Goal: Book appointment/travel/reservation

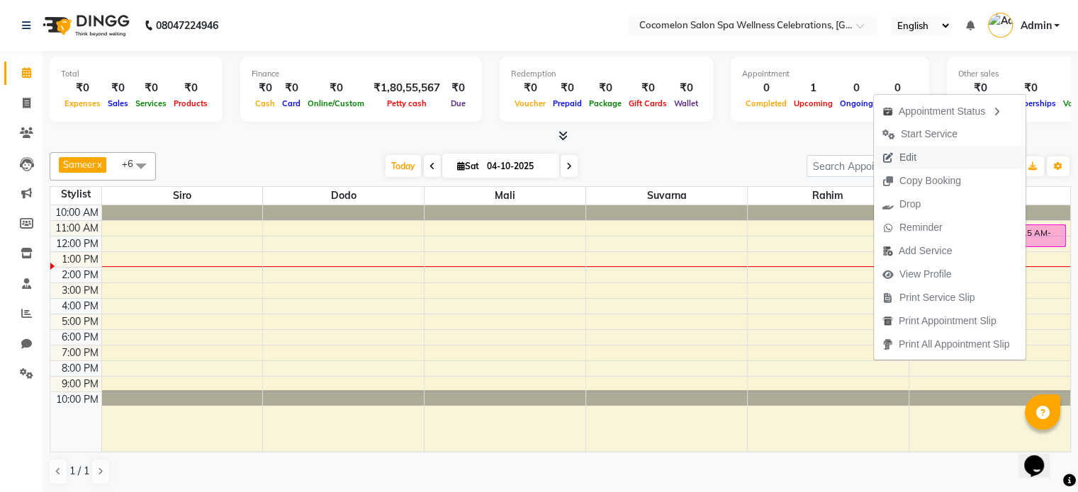
click at [886, 148] on span "Edit" at bounding box center [899, 157] width 51 height 23
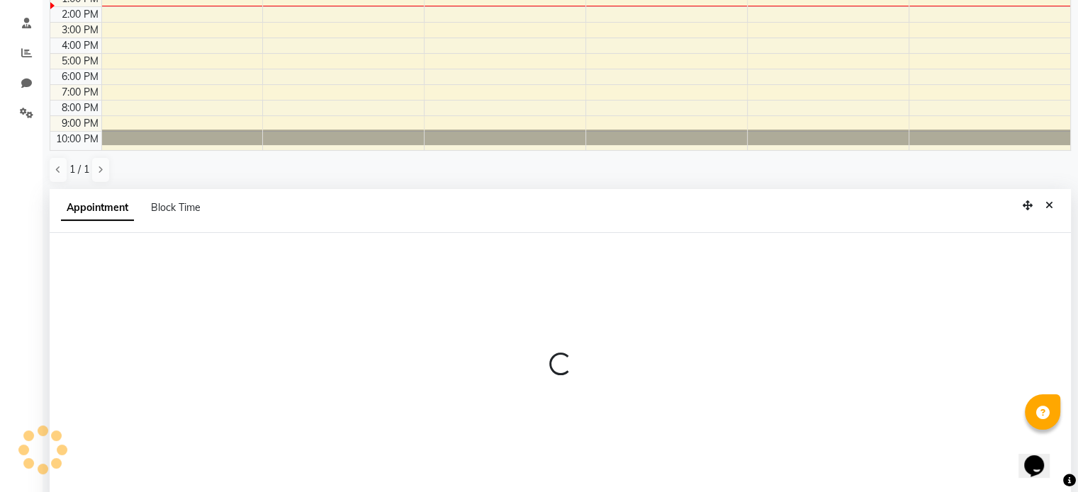
scroll to position [278, 0]
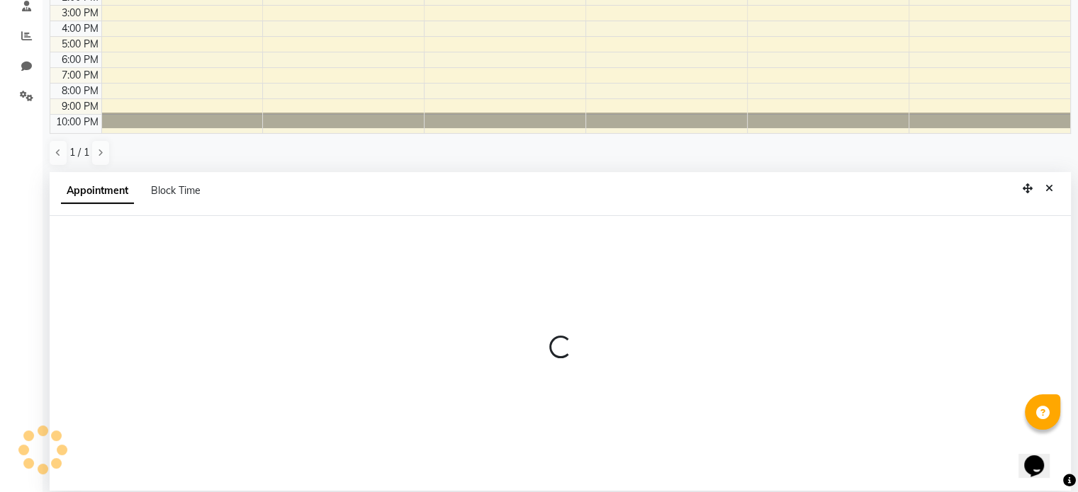
select select "confirm booking"
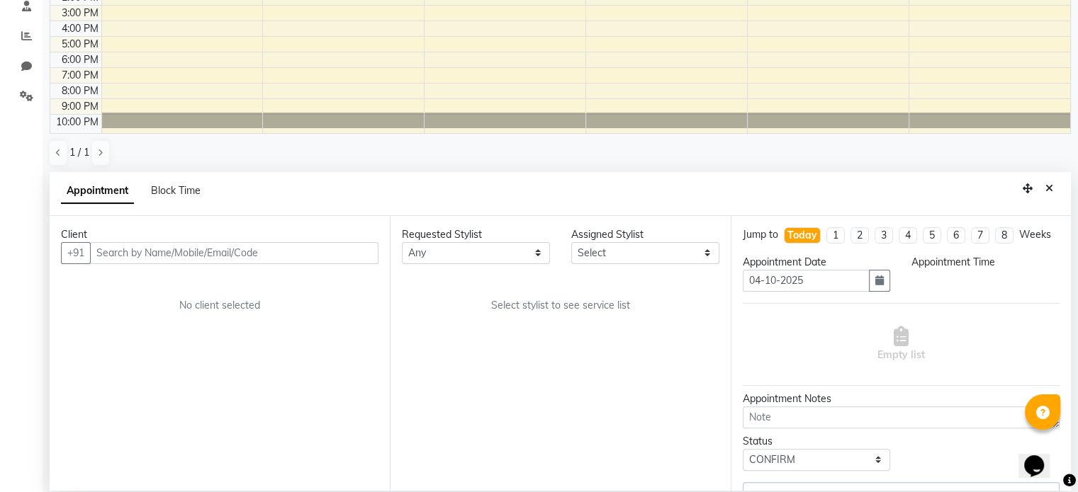
select select "675"
select select "59045"
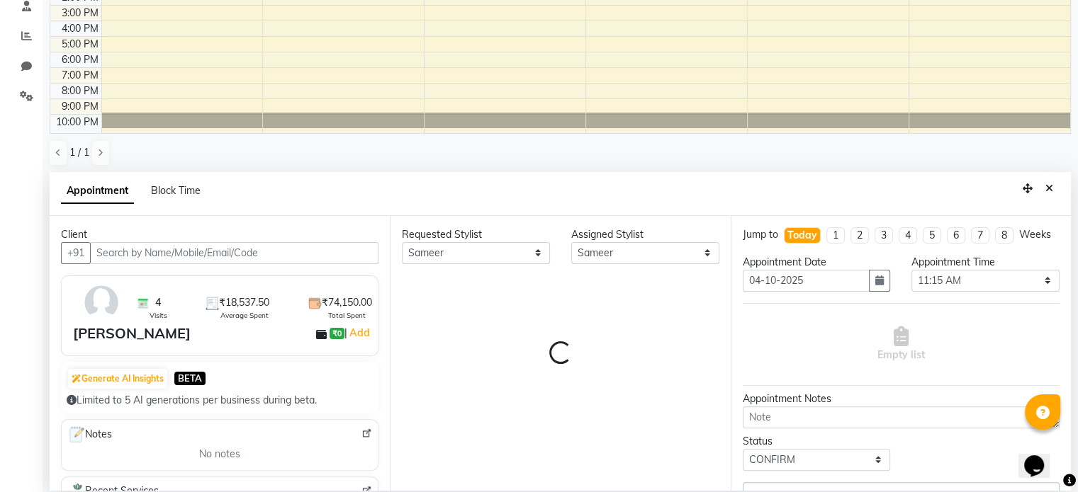
select select "667"
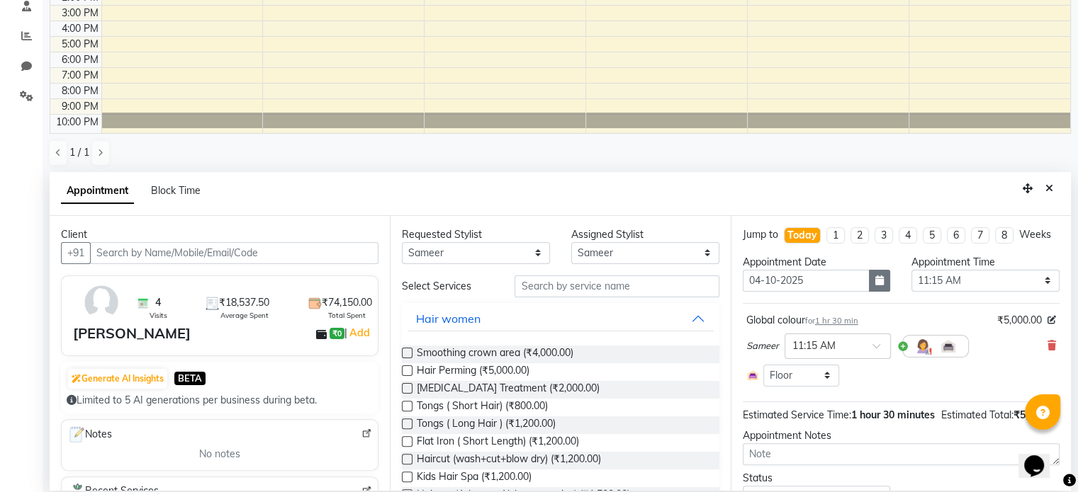
click at [875, 286] on icon "button" at bounding box center [879, 281] width 9 height 10
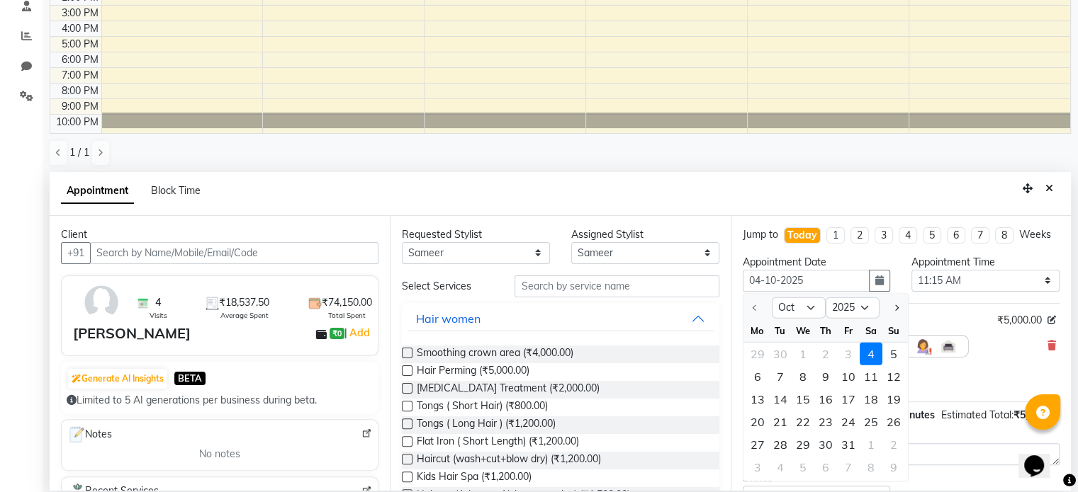
drag, startPoint x: 901, startPoint y: 368, endPoint x: 898, endPoint y: 360, distance: 8.3
click at [899, 366] on div "5" at bounding box center [893, 354] width 23 height 23
type input "05-10-2025"
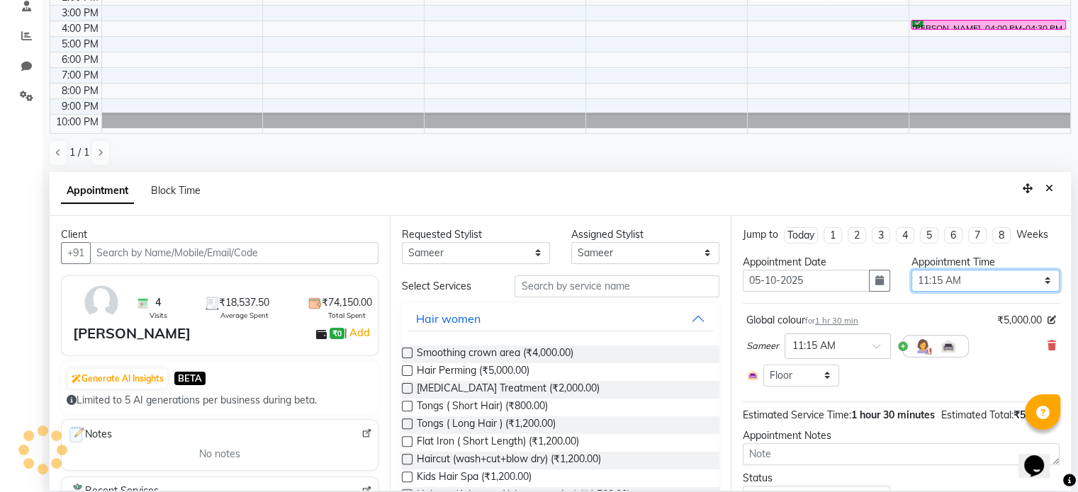
click at [931, 283] on select "Select 11:00 AM 11:15 AM 11:30 AM 11:45 AM 12:00 PM 12:15 PM 12:30 PM 12:45 PM …" at bounding box center [985, 281] width 148 height 22
select select "1080"
click at [911, 270] on select "Select 11:00 AM 11:15 AM 11:30 AM 11:45 AM 12:00 PM 12:15 PM 12:30 PM 12:45 PM …" at bounding box center [985, 281] width 148 height 22
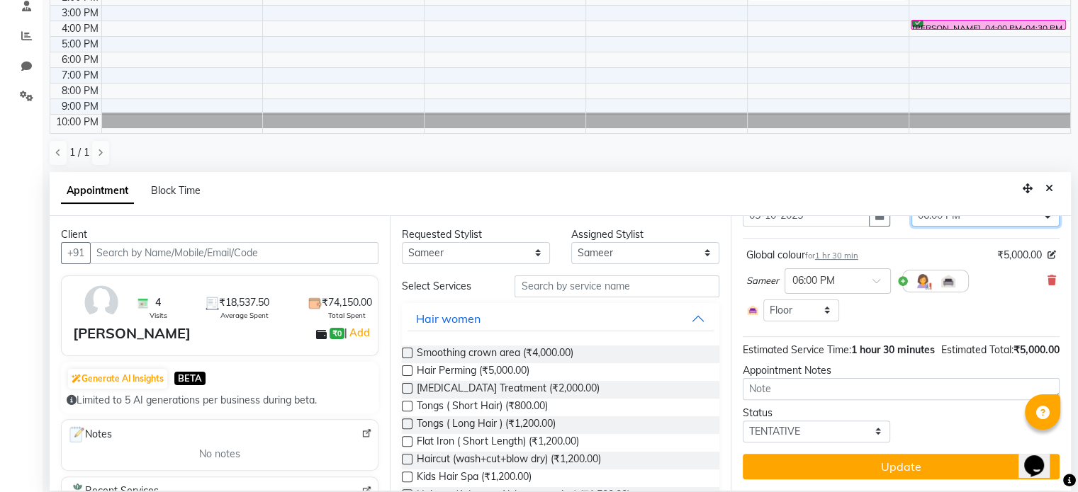
scroll to position [79, 0]
click at [814, 423] on select "Select TENTATIVE CONFIRM UPCOMING" at bounding box center [817, 432] width 148 height 22
select select "confirm booking"
click at [743, 421] on select "Select TENTATIVE CONFIRM UPCOMING" at bounding box center [817, 432] width 148 height 22
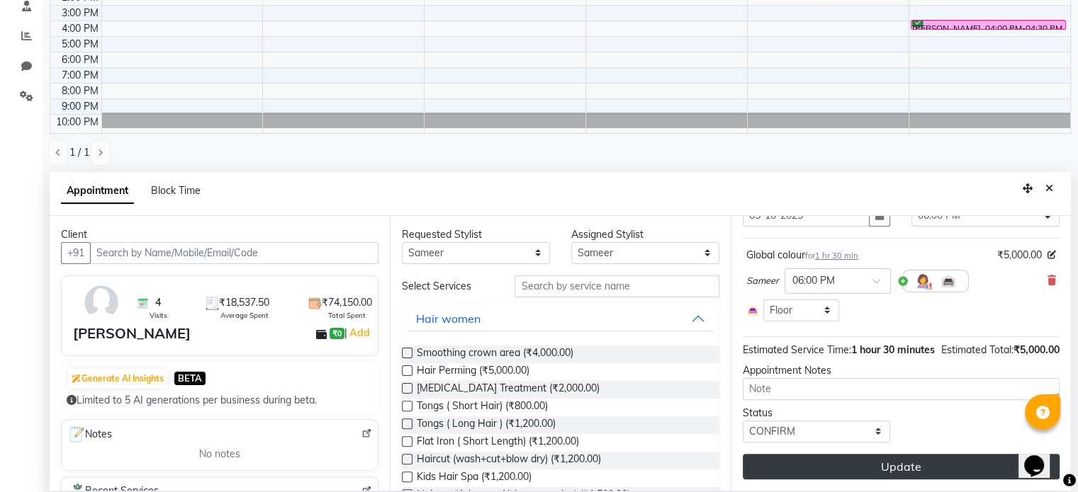
click at [966, 475] on button "Update" at bounding box center [901, 467] width 317 height 26
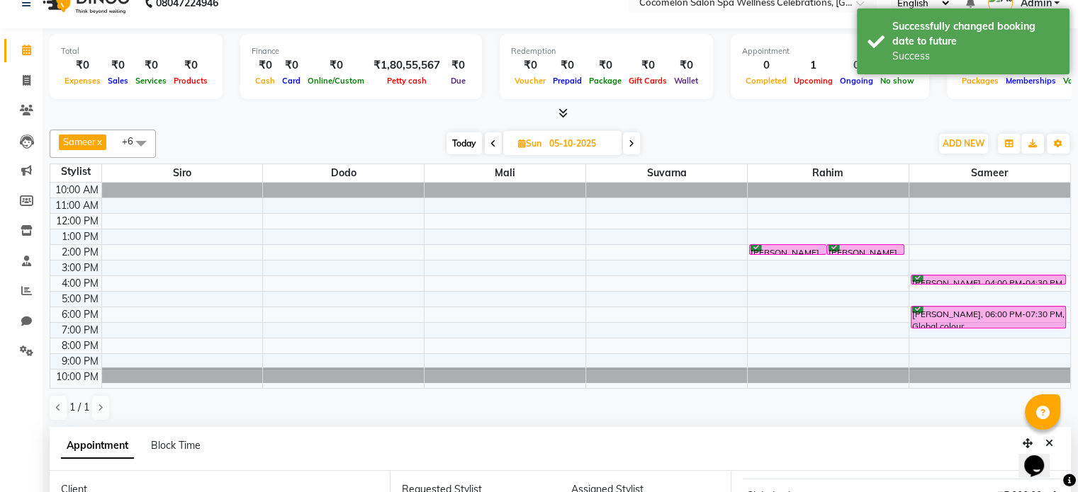
scroll to position [0, 0]
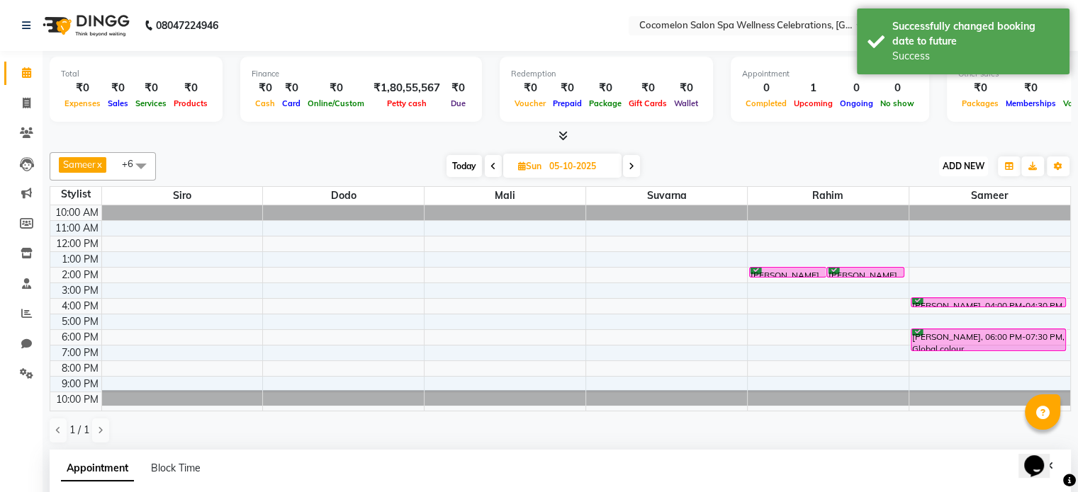
click at [964, 168] on span "ADD NEW" at bounding box center [963, 166] width 42 height 11
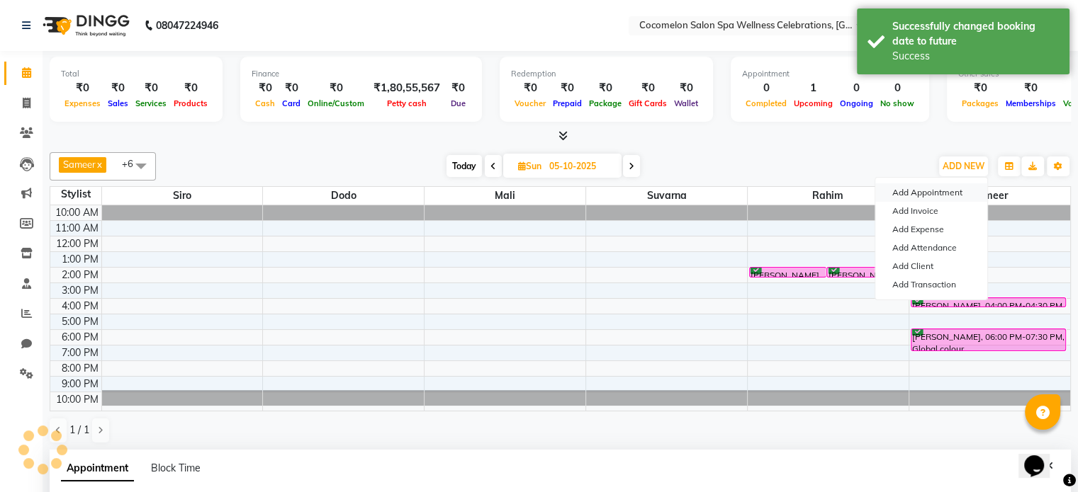
click at [947, 185] on button "Add Appointment" at bounding box center [931, 193] width 112 height 18
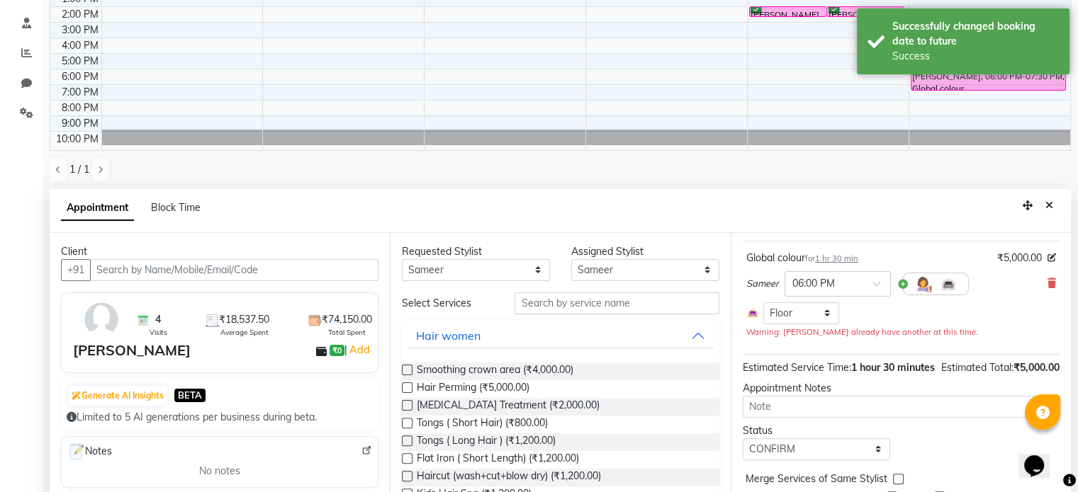
scroll to position [278, 0]
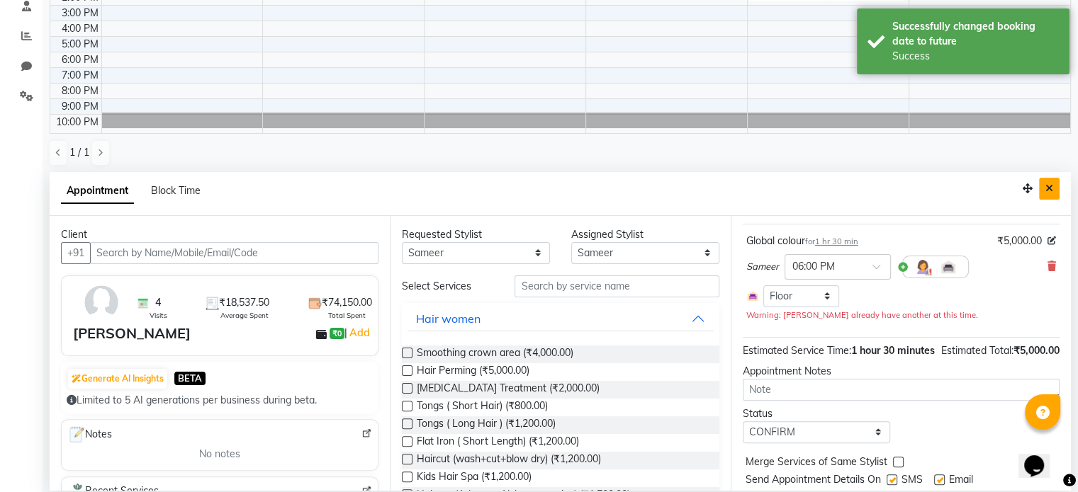
click at [1047, 189] on icon "Close" at bounding box center [1049, 189] width 8 height 10
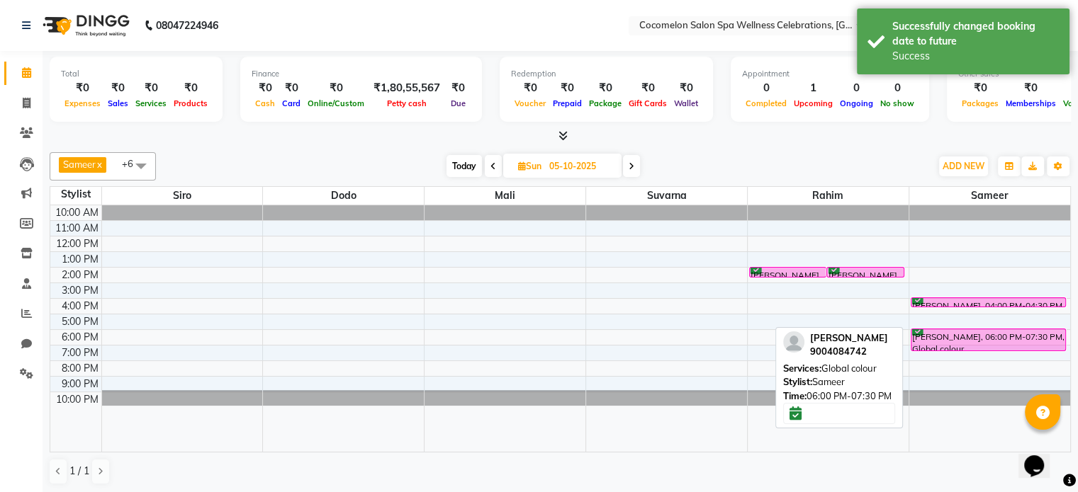
scroll to position [0, 0]
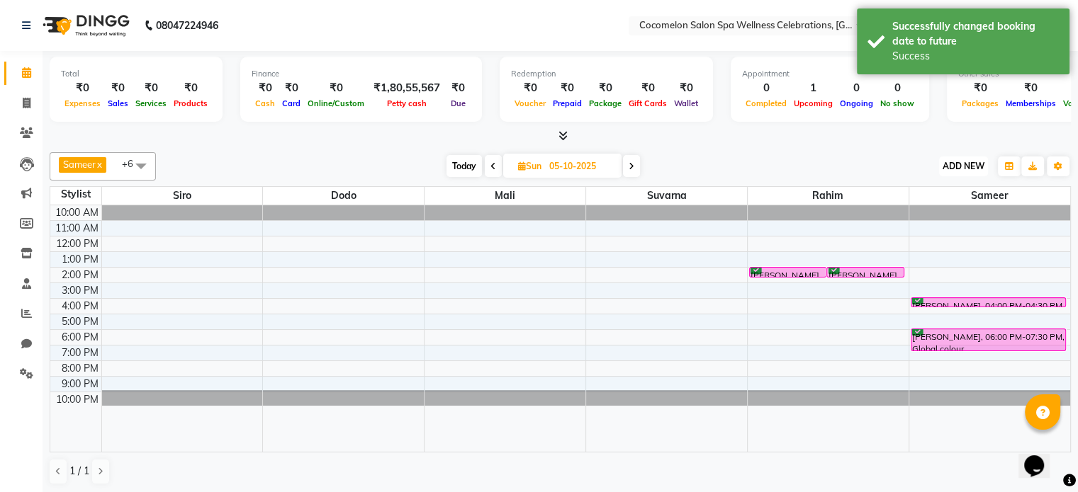
click at [976, 161] on span "ADD NEW" at bounding box center [963, 166] width 42 height 11
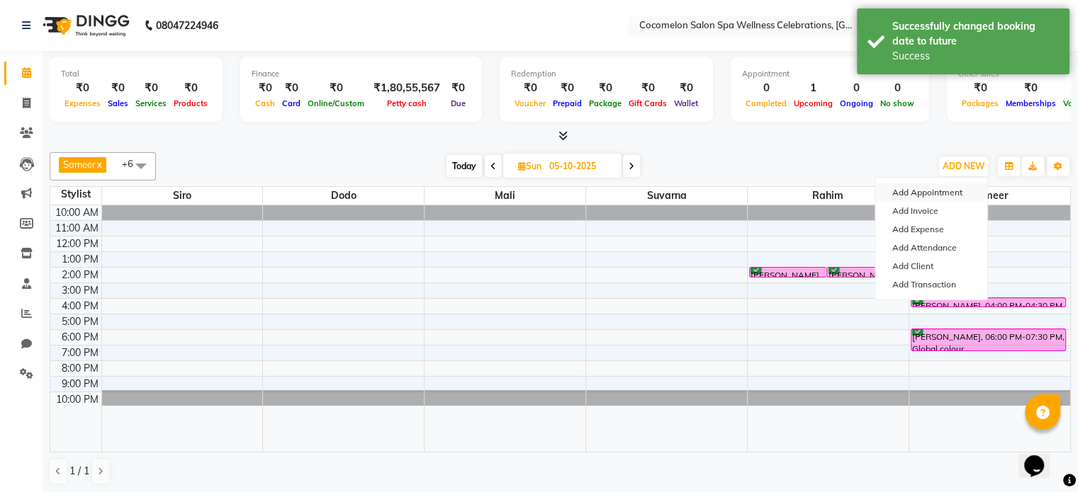
click at [942, 194] on button "Add Appointment" at bounding box center [931, 193] width 112 height 18
select select "660"
select select "tentative"
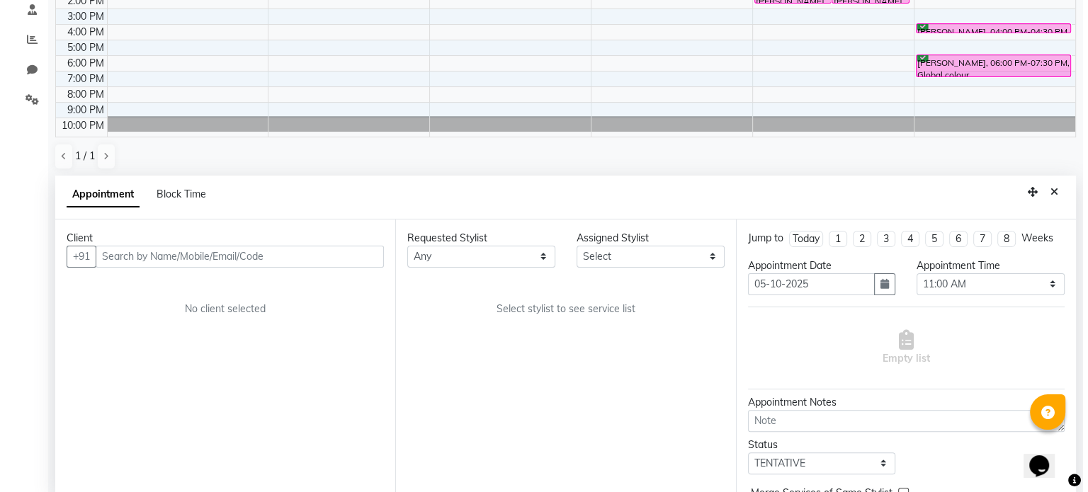
scroll to position [278, 0]
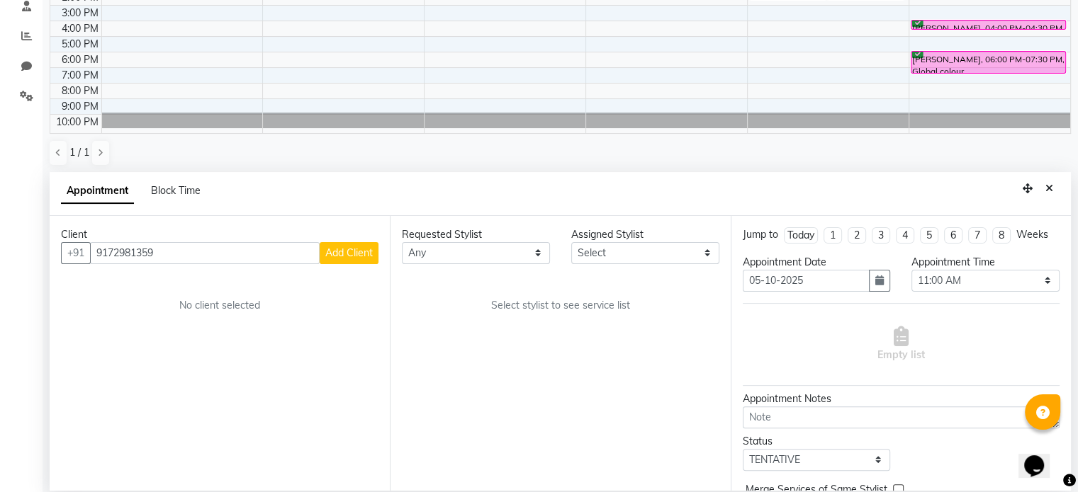
type input "9172981359"
click at [349, 251] on span "Add Client" at bounding box center [348, 253] width 47 height 13
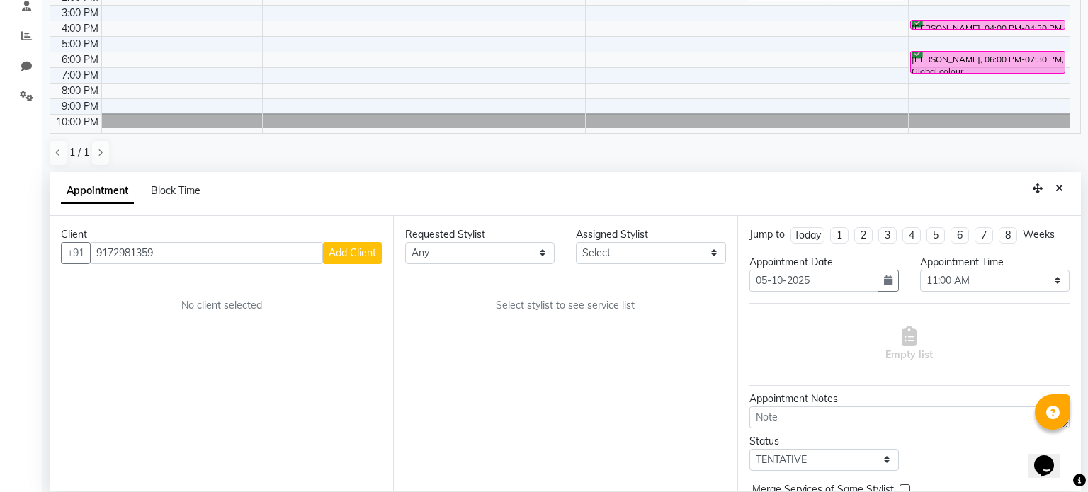
select select "22"
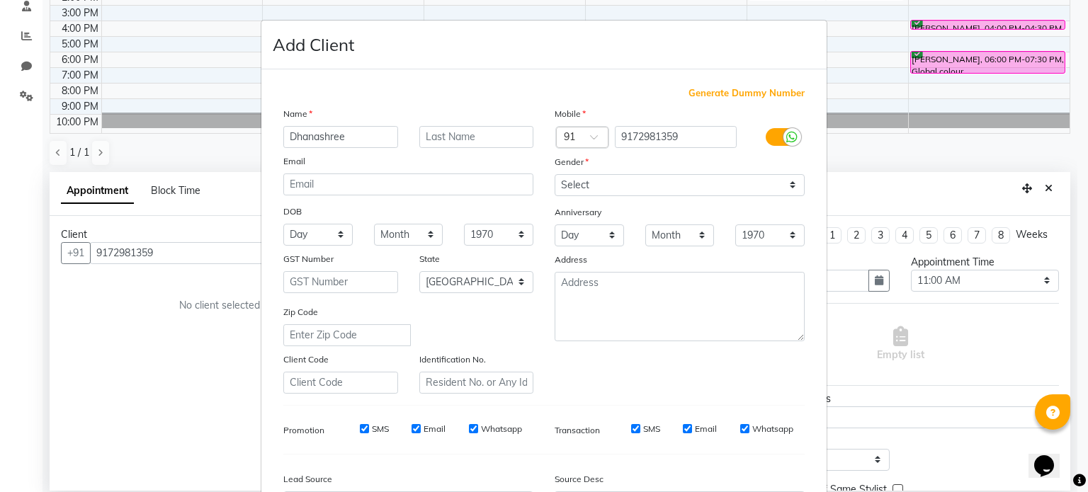
type input "Dhanashree"
click at [567, 190] on select "Select [DEMOGRAPHIC_DATA] [DEMOGRAPHIC_DATA] Other Prefer Not To Say" at bounding box center [680, 185] width 250 height 22
select select "[DEMOGRAPHIC_DATA]"
click at [555, 175] on select "Select [DEMOGRAPHIC_DATA] [DEMOGRAPHIC_DATA] Other Prefer Not To Say" at bounding box center [680, 185] width 250 height 22
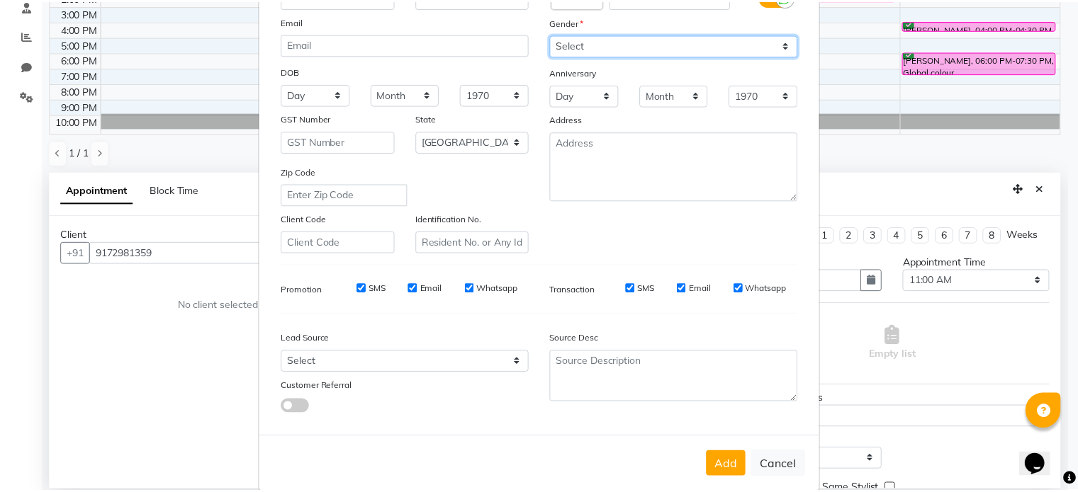
scroll to position [142, 0]
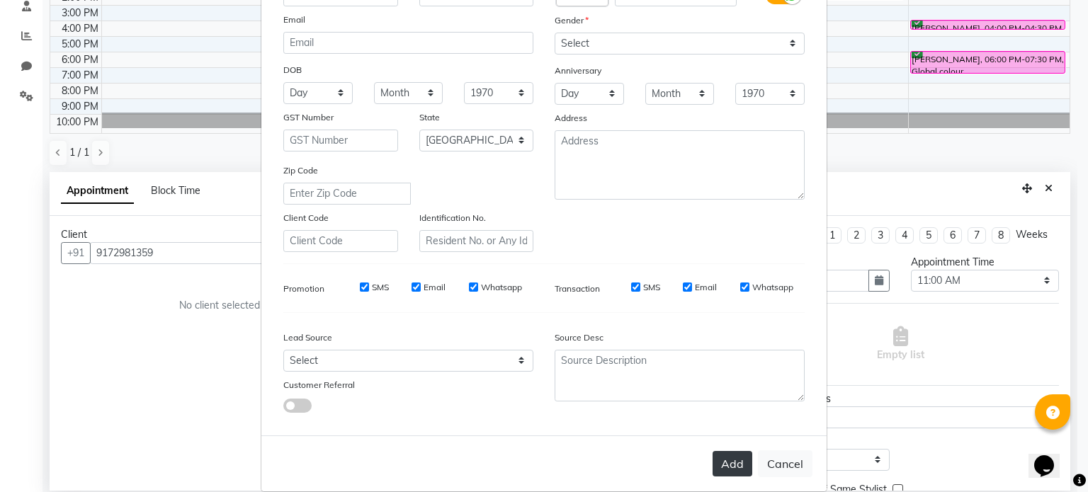
click at [713, 471] on button "Add" at bounding box center [733, 464] width 40 height 26
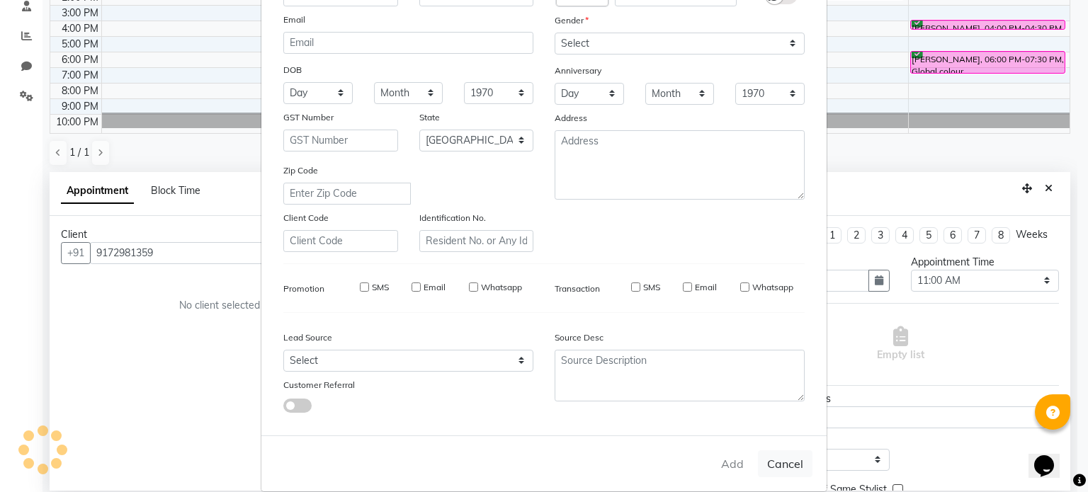
select select
select select "null"
select select
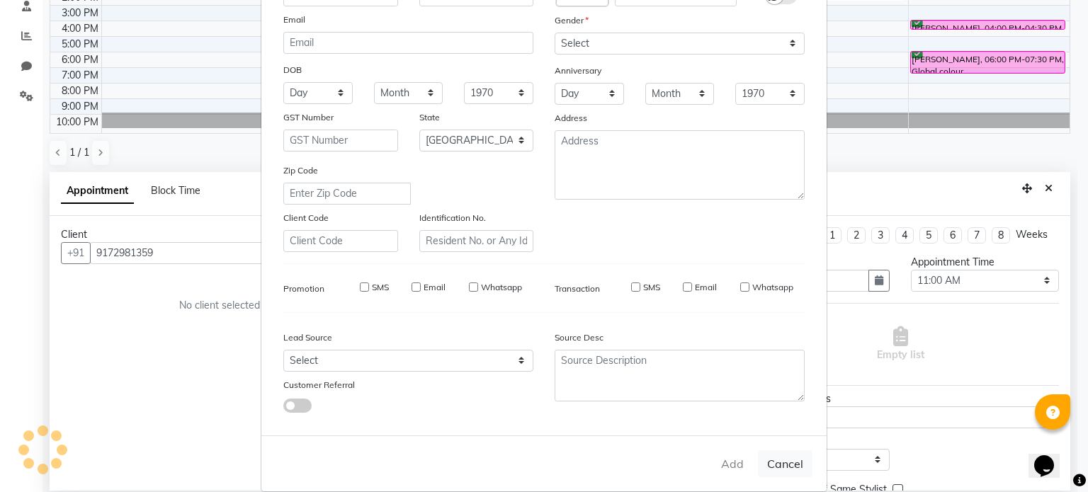
select select
checkbox input "false"
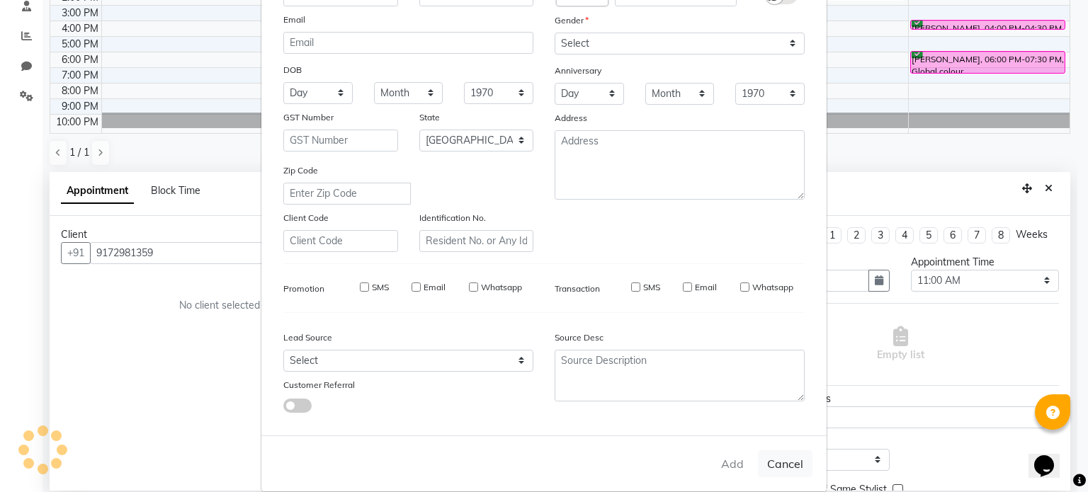
checkbox input "false"
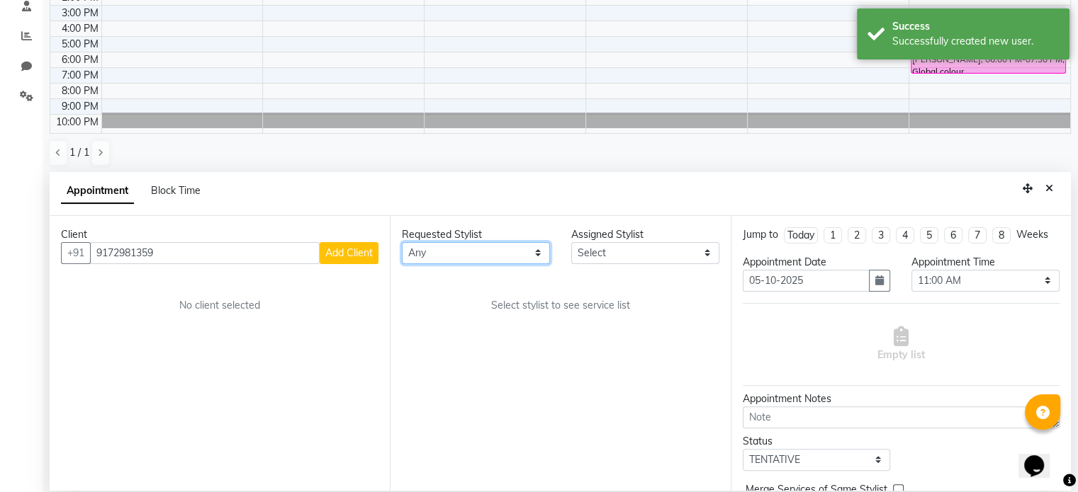
click at [446, 257] on select "Any [PERSON_NAME] Dodo Mali [PERSON_NAME] Siro [PERSON_NAME]" at bounding box center [476, 253] width 148 height 22
select select "92120"
click at [402, 242] on select "Any [PERSON_NAME] Dodo Mali [PERSON_NAME] Siro [PERSON_NAME]" at bounding box center [476, 253] width 148 height 22
select select "92120"
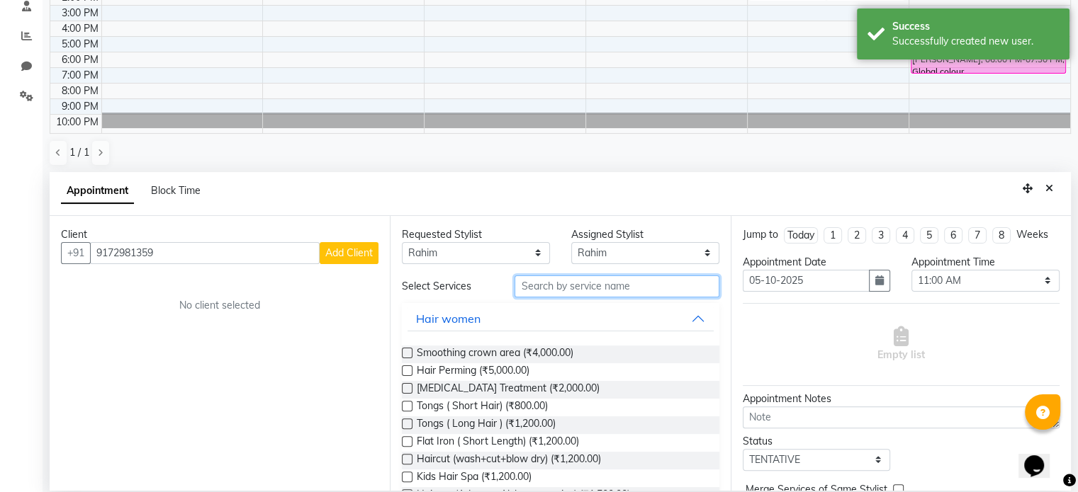
click at [538, 290] on input "text" at bounding box center [616, 287] width 204 height 22
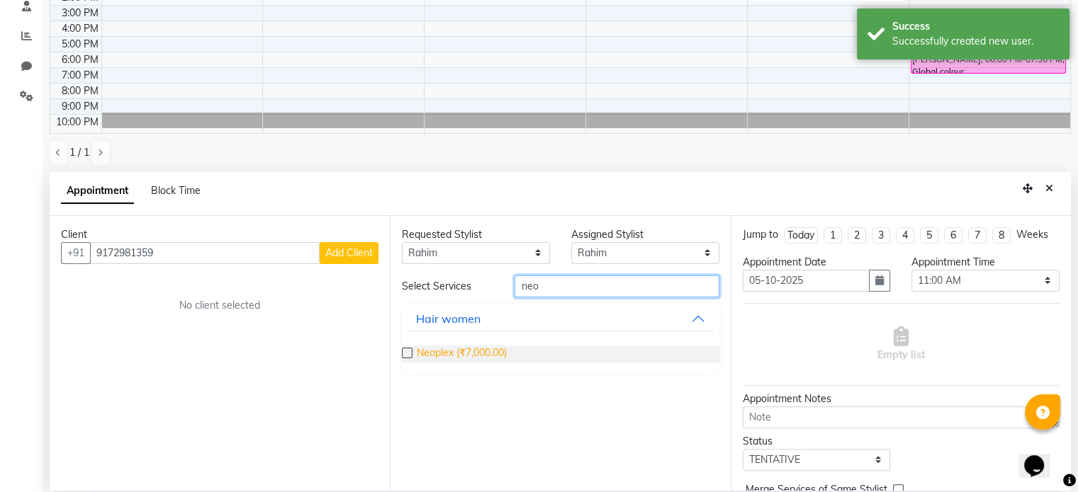
type input "neo"
drag, startPoint x: 478, startPoint y: 345, endPoint x: 555, endPoint y: 346, distance: 77.9
click at [477, 346] on span "Neoplex (₹7,000.00)" at bounding box center [462, 355] width 90 height 18
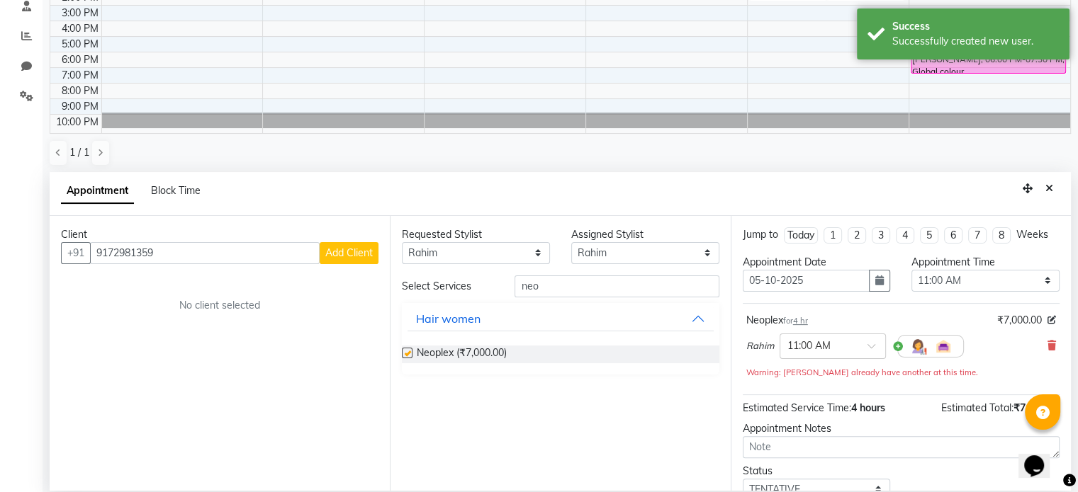
checkbox input "false"
click at [935, 270] on select "Select 11:00 AM 11:15 AM 11:30 AM 11:45 AM 12:00 PM 12:15 PM 12:30 PM 12:45 PM …" at bounding box center [985, 281] width 148 height 22
select select "720"
click at [911, 270] on select "Select 11:00 AM 11:15 AM 11:30 AM 11:45 AM 12:00 PM 12:15 PM 12:30 PM 12:45 PM …" at bounding box center [985, 281] width 148 height 22
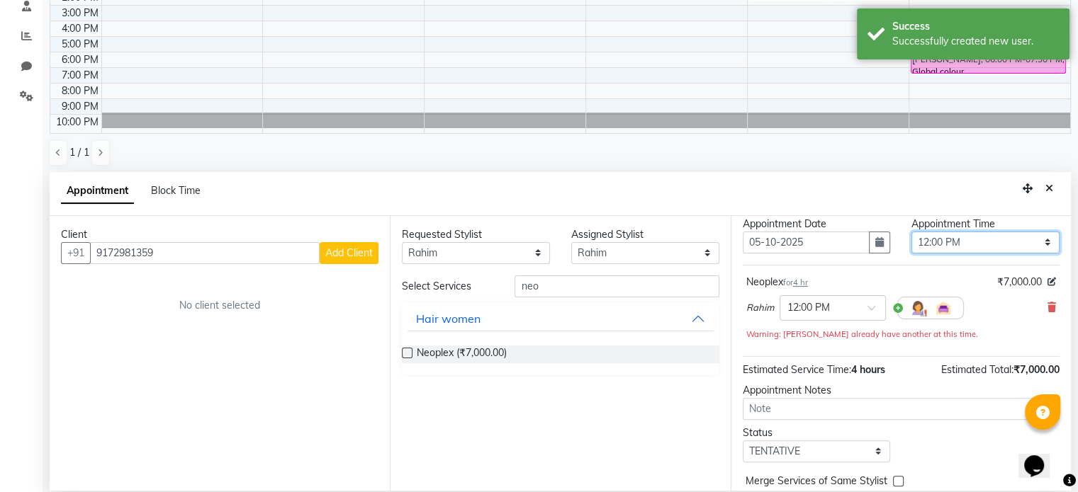
scroll to position [71, 0]
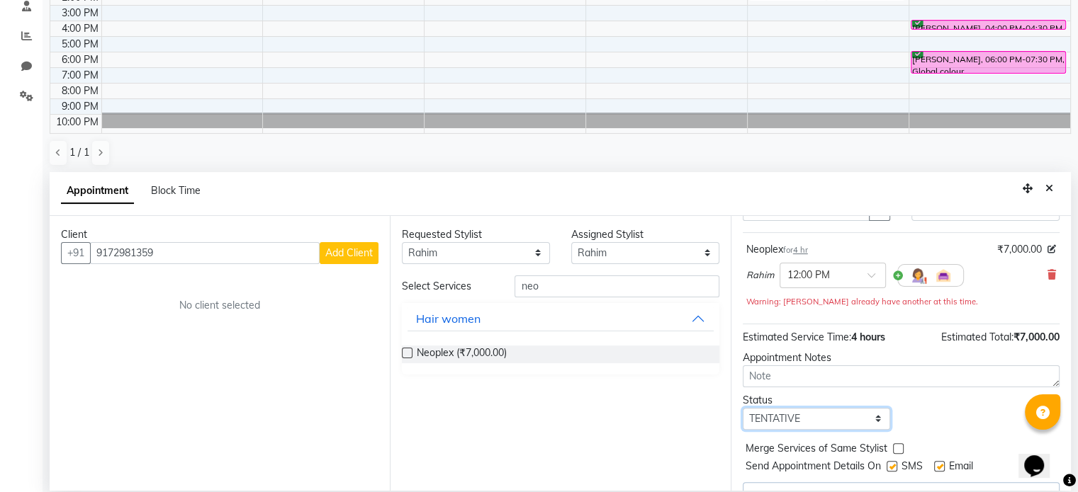
click at [813, 417] on select "Select TENTATIVE CONFIRM UPCOMING" at bounding box center [817, 419] width 148 height 22
select select "confirm booking"
click at [743, 408] on select "Select TENTATIVE CONFIRM UPCOMING" at bounding box center [817, 419] width 148 height 22
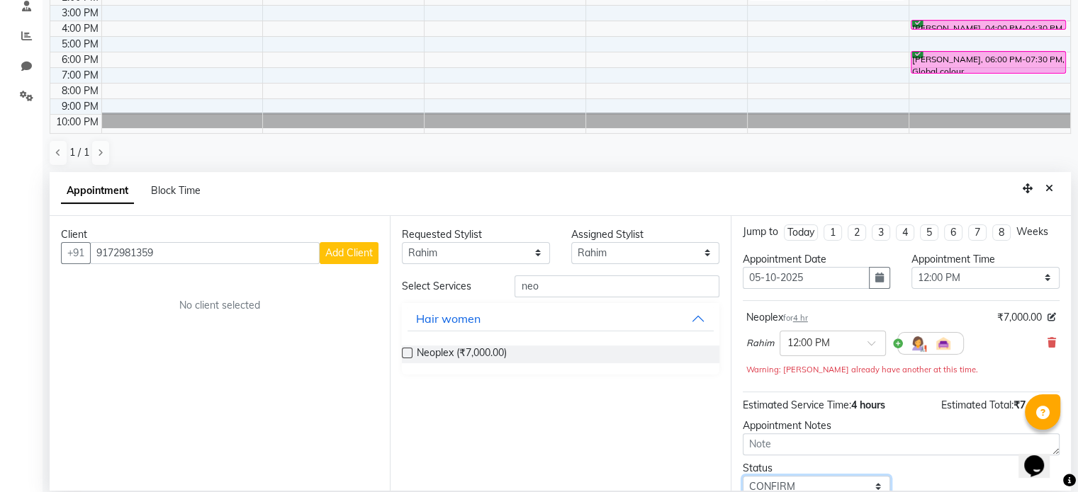
scroll to position [0, 0]
drag, startPoint x: 765, startPoint y: 339, endPoint x: 748, endPoint y: 337, distance: 17.1
click at [765, 340] on span "Rahim" at bounding box center [760, 346] width 28 height 14
click at [1047, 345] on icon at bounding box center [1051, 346] width 9 height 10
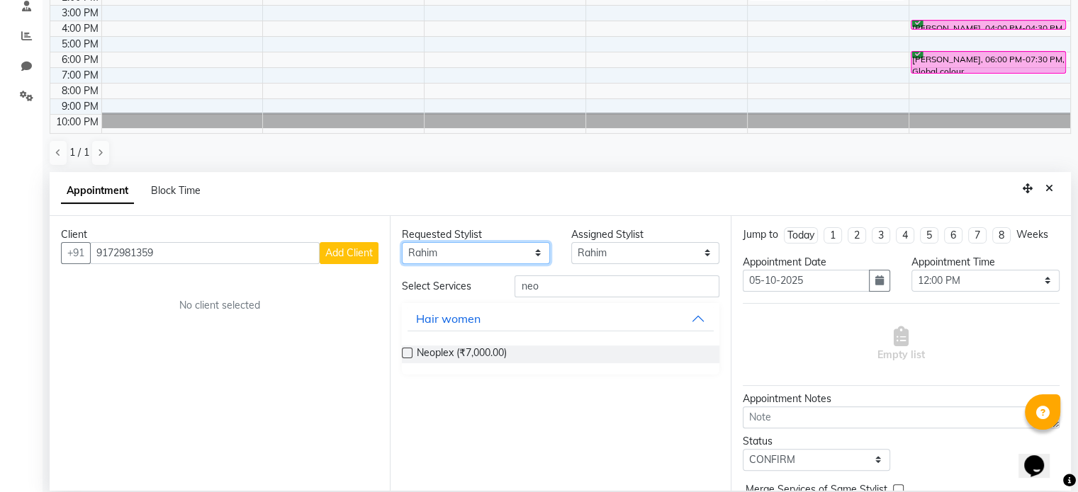
click at [436, 244] on select "Any [PERSON_NAME] Dodo Mali [PERSON_NAME] Siro [PERSON_NAME]" at bounding box center [476, 253] width 148 height 22
select select "59045"
click at [402, 242] on select "Any [PERSON_NAME] Dodo Mali [PERSON_NAME] Siro [PERSON_NAME]" at bounding box center [476, 253] width 148 height 22
select select "59045"
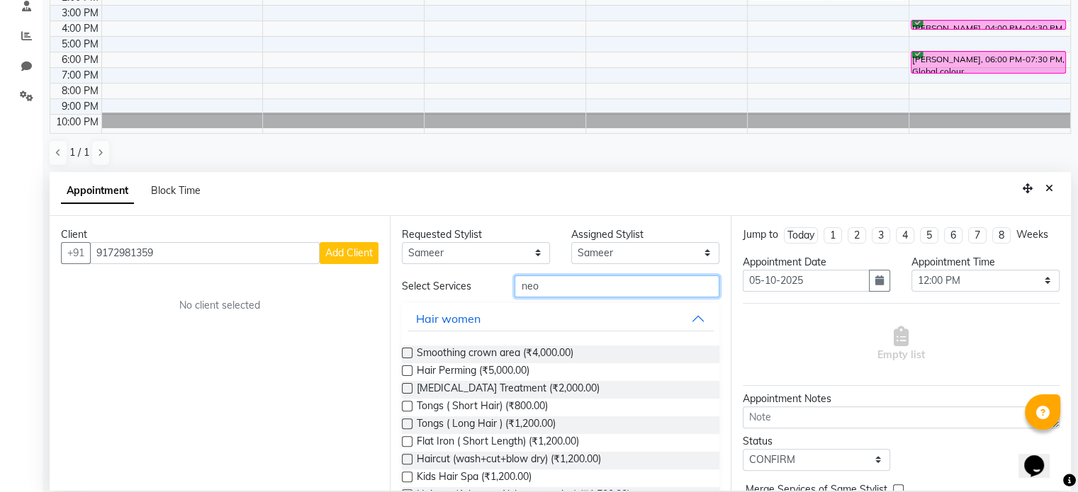
click at [553, 283] on input "neo" at bounding box center [616, 287] width 204 height 22
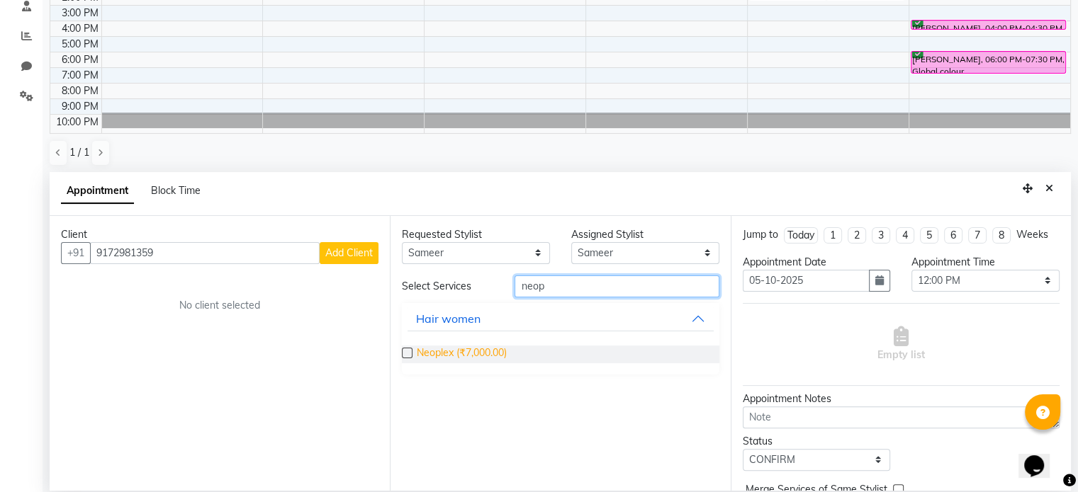
type input "neop"
click at [492, 351] on span "Neoplex (₹7,000.00)" at bounding box center [462, 355] width 90 height 18
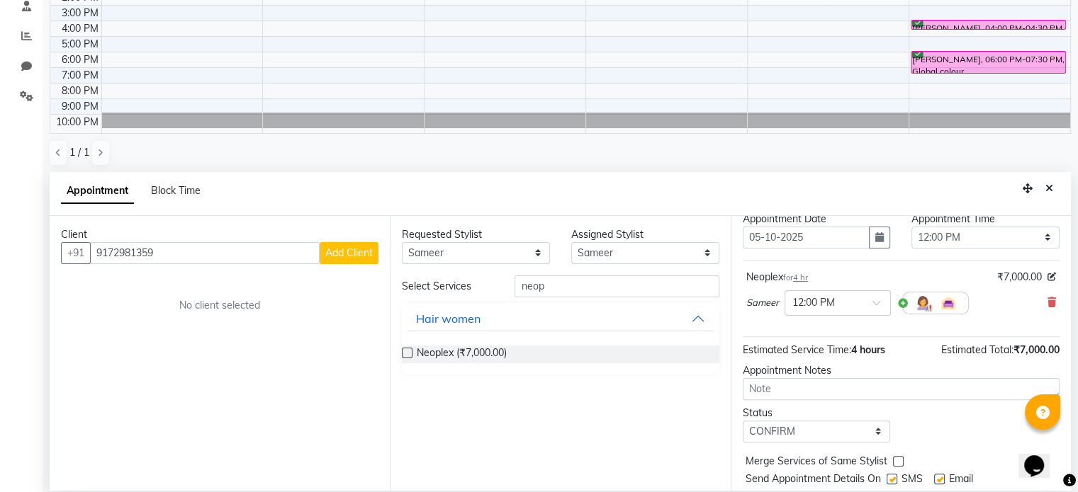
scroll to position [84, 0]
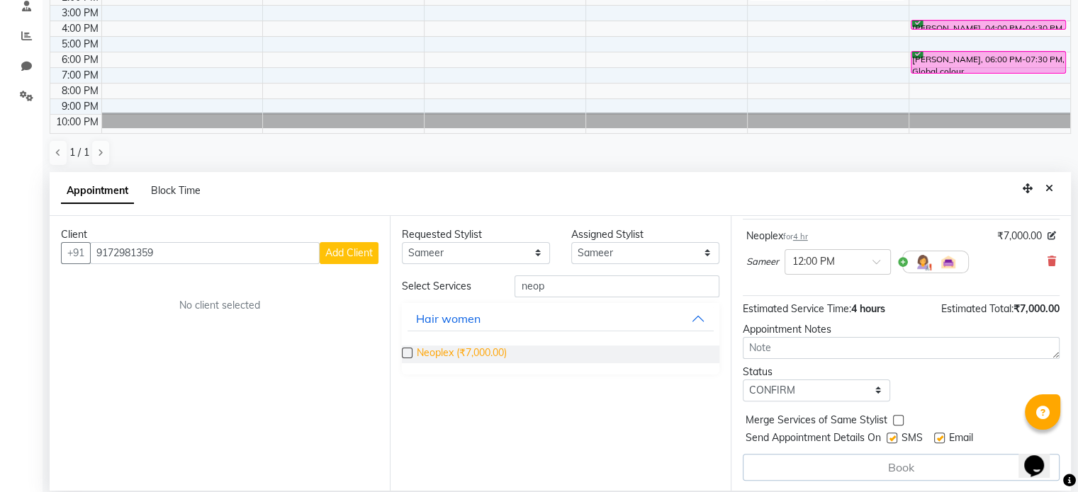
click at [479, 356] on span "Neoplex (₹7,000.00)" at bounding box center [462, 355] width 90 height 18
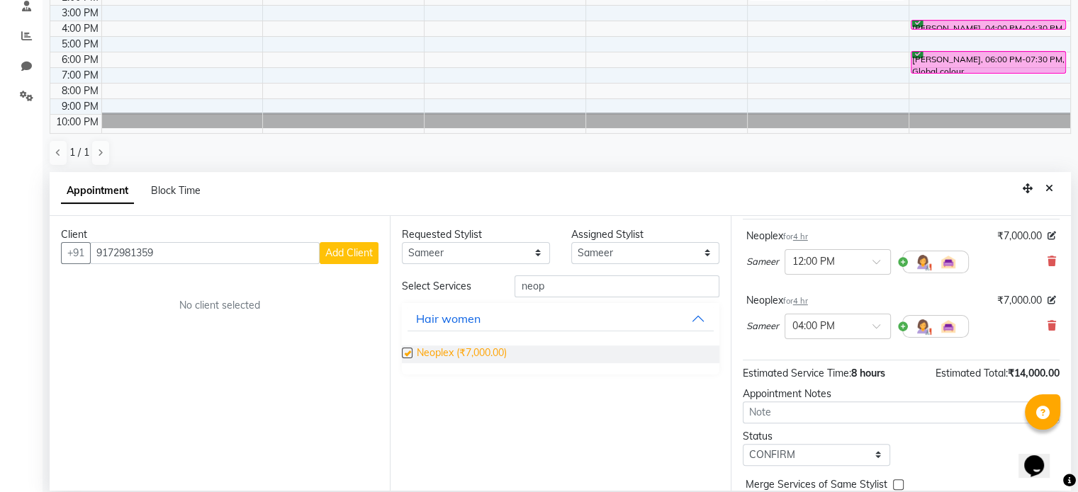
checkbox input "false"
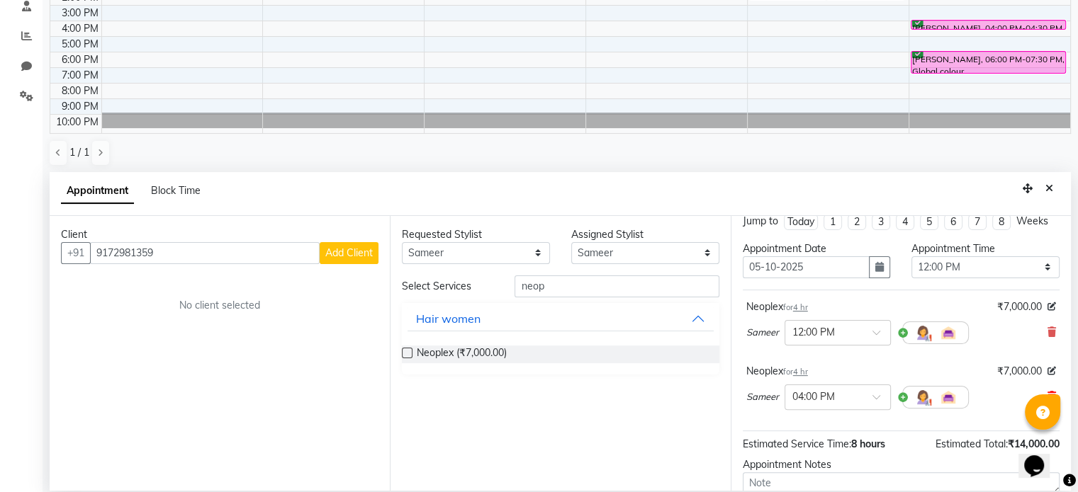
click at [1047, 390] on span at bounding box center [1051, 397] width 9 height 15
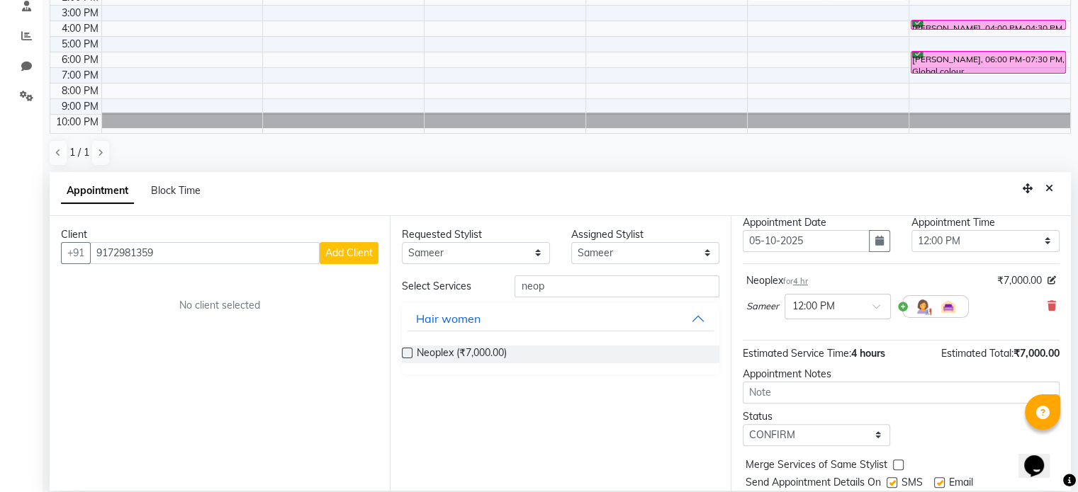
scroll to position [84, 0]
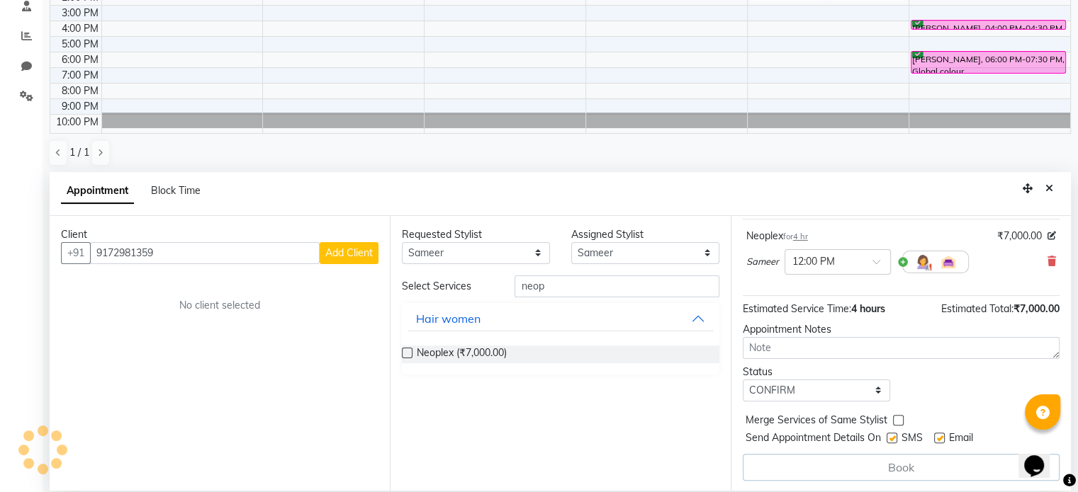
click at [839, 479] on div "Jump to [DATE] 1 2 3 4 5 6 7 8 Weeks Appointment Date [DATE] Appointment Time S…" at bounding box center [900, 353] width 340 height 275
click at [846, 470] on div "Book" at bounding box center [901, 467] width 317 height 27
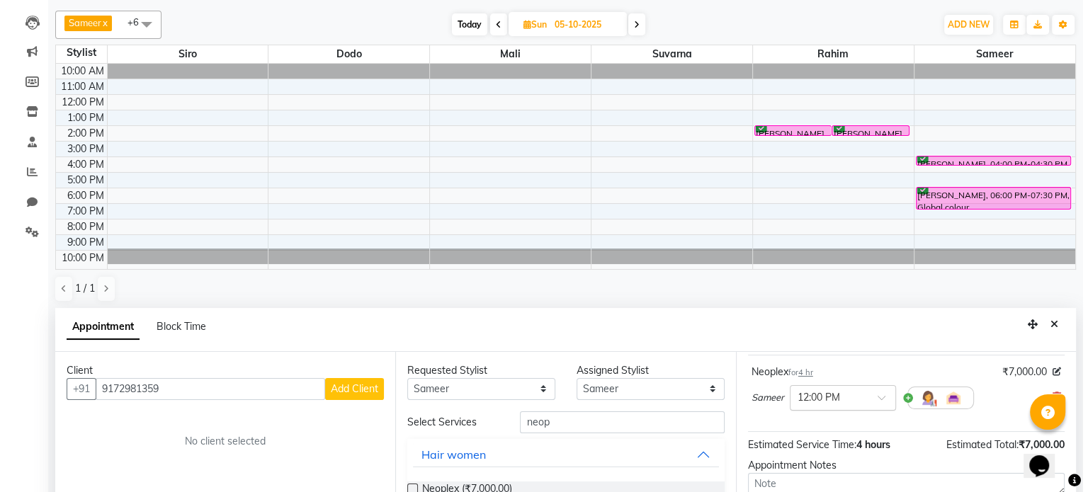
scroll to position [278, 0]
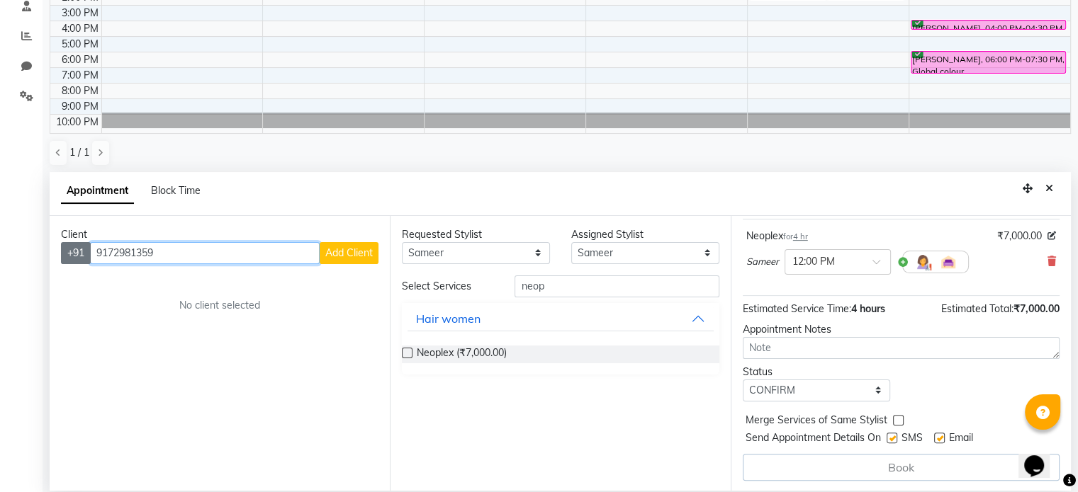
drag, startPoint x: 159, startPoint y: 260, endPoint x: 74, endPoint y: 257, distance: 85.8
click at [74, 257] on div "[PHONE_NUMBER] Add Client" at bounding box center [219, 253] width 317 height 22
click at [360, 253] on span "Add Client" at bounding box center [348, 253] width 47 height 13
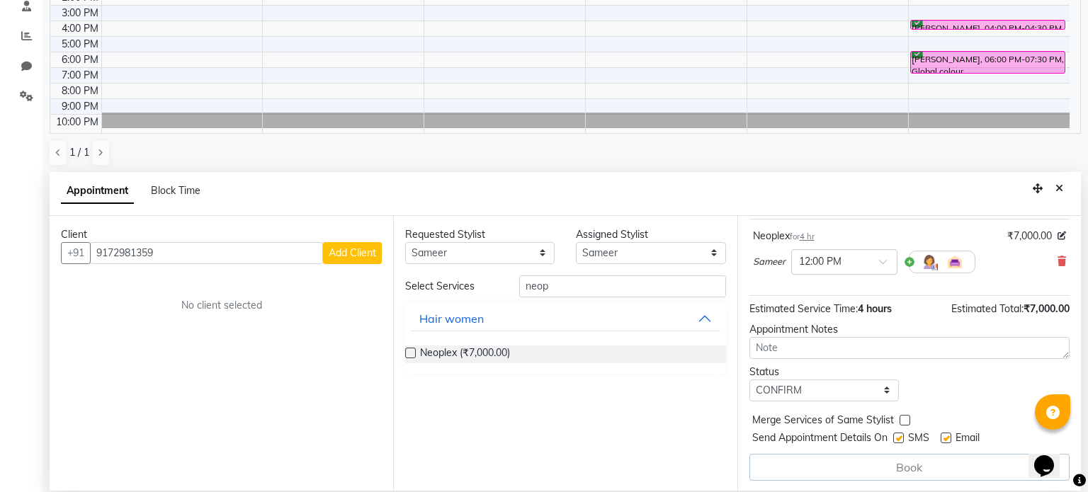
select select "22"
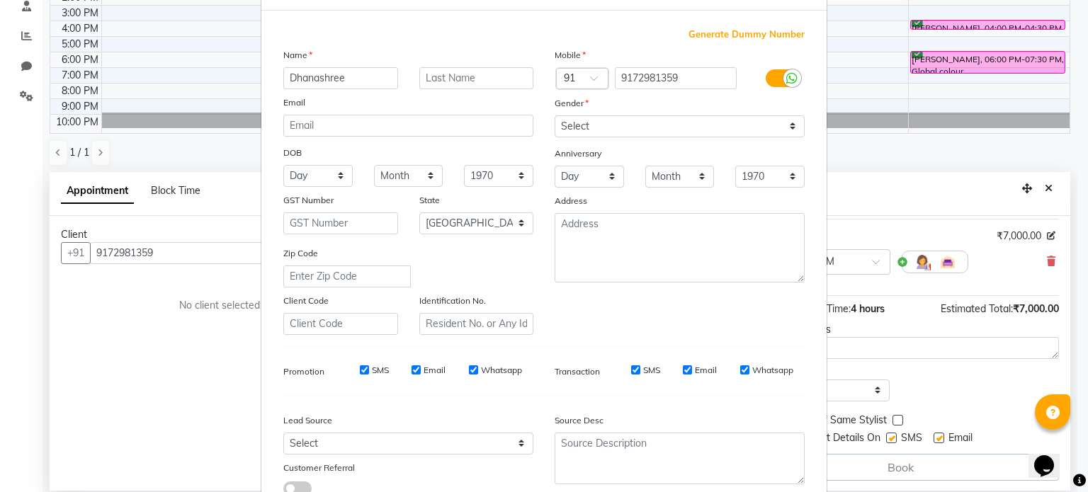
scroll to position [142, 0]
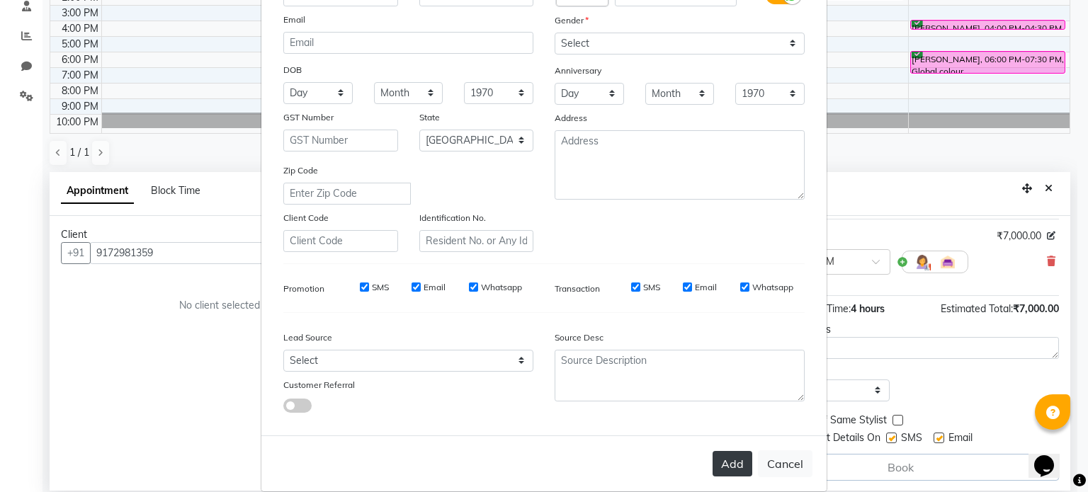
type input "Dhanashree"
click at [714, 470] on button "Add" at bounding box center [733, 464] width 40 height 26
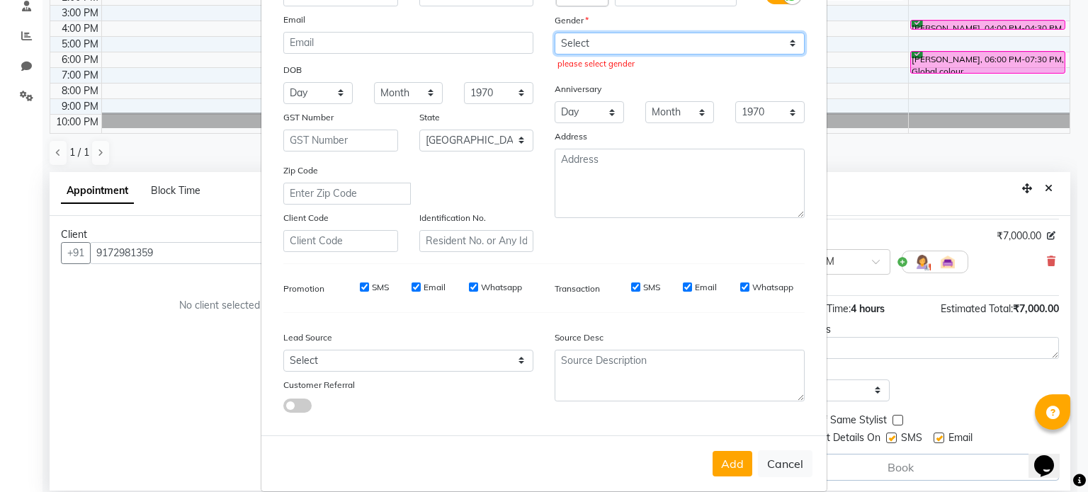
click at [606, 41] on select "Select [DEMOGRAPHIC_DATA] [DEMOGRAPHIC_DATA] Other Prefer Not To Say" at bounding box center [680, 44] width 250 height 22
select select "[DEMOGRAPHIC_DATA]"
click at [555, 33] on select "Select [DEMOGRAPHIC_DATA] [DEMOGRAPHIC_DATA] Other Prefer Not To Say" at bounding box center [680, 44] width 250 height 22
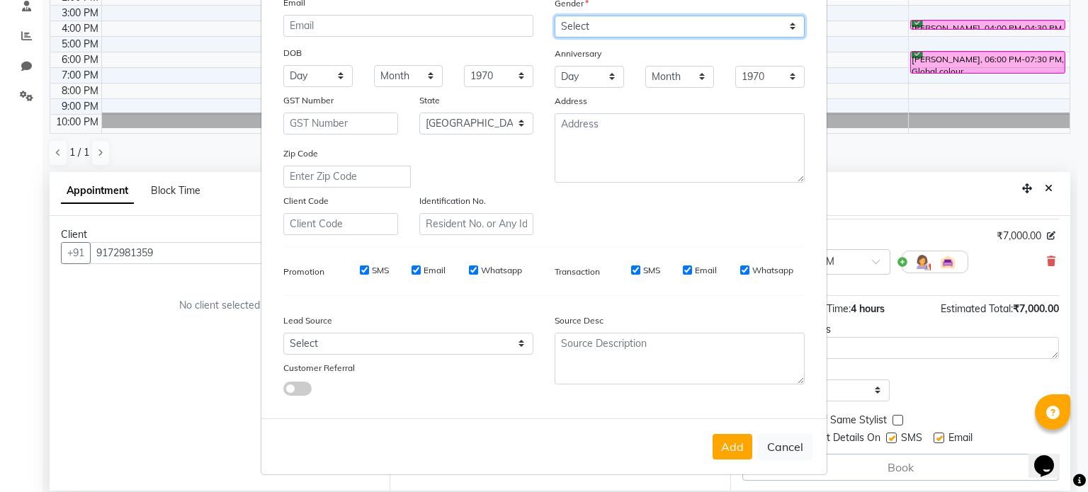
scroll to position [168, 0]
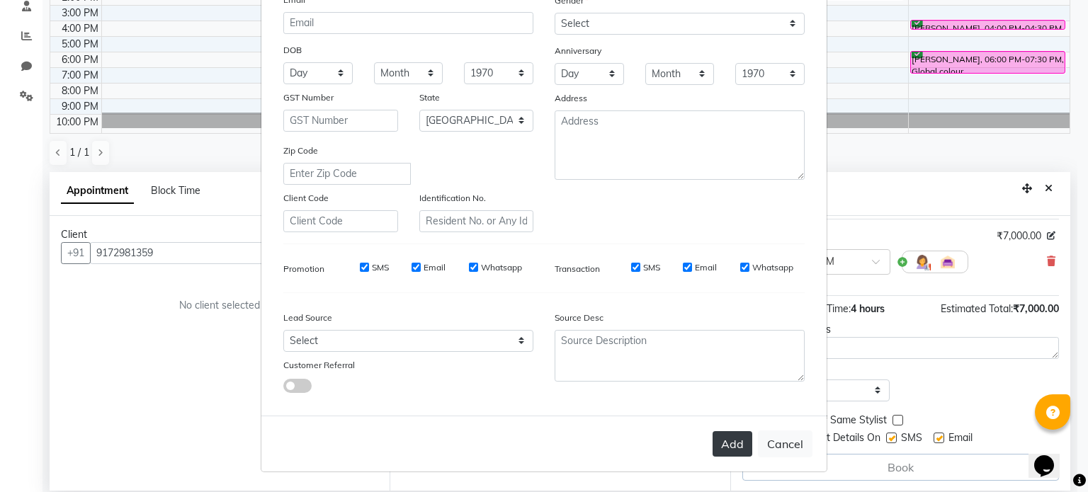
click at [726, 446] on button "Add" at bounding box center [733, 444] width 40 height 26
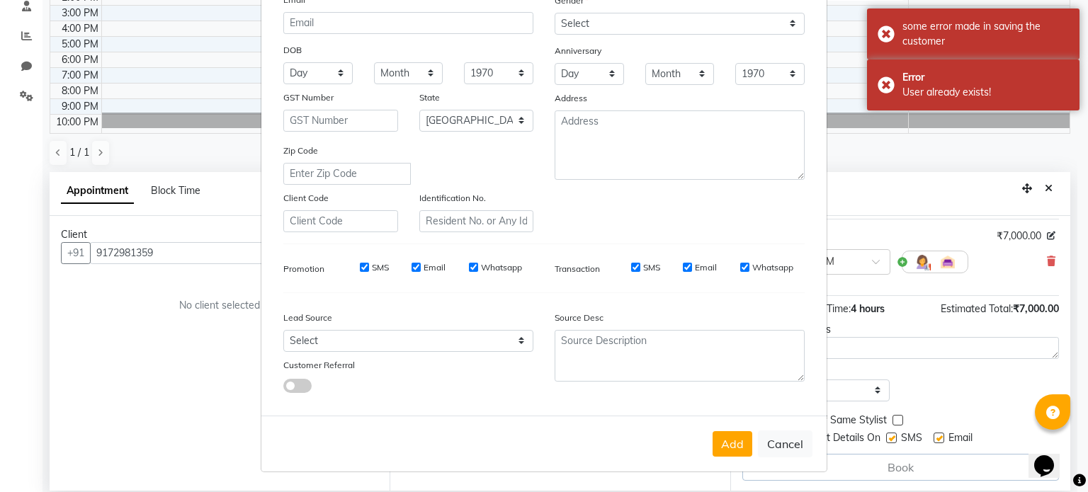
scroll to position [0, 0]
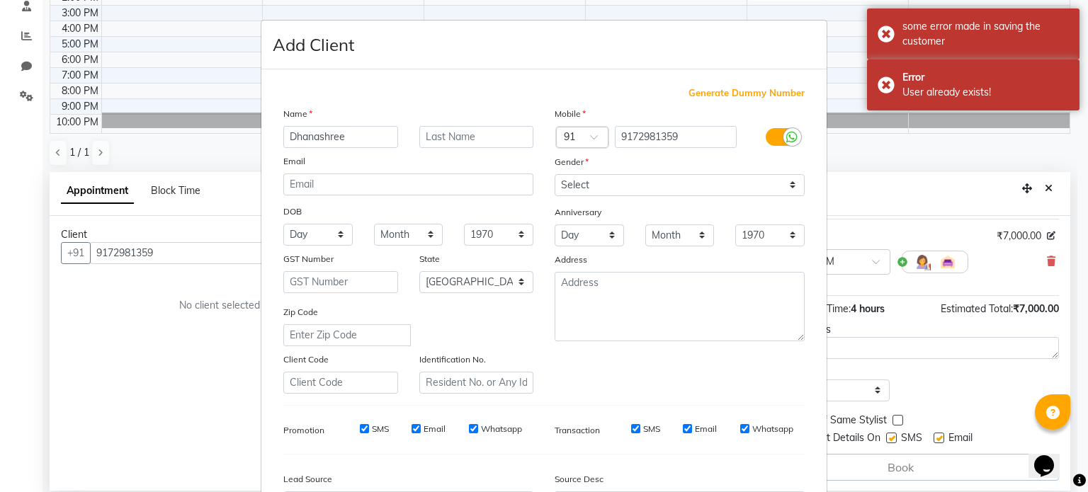
click at [179, 255] on ngb-modal-window "Add Client Generate Dummy Number Name [PERSON_NAME] Email DOB Day 01 02 03 04 0…" at bounding box center [544, 246] width 1088 height 492
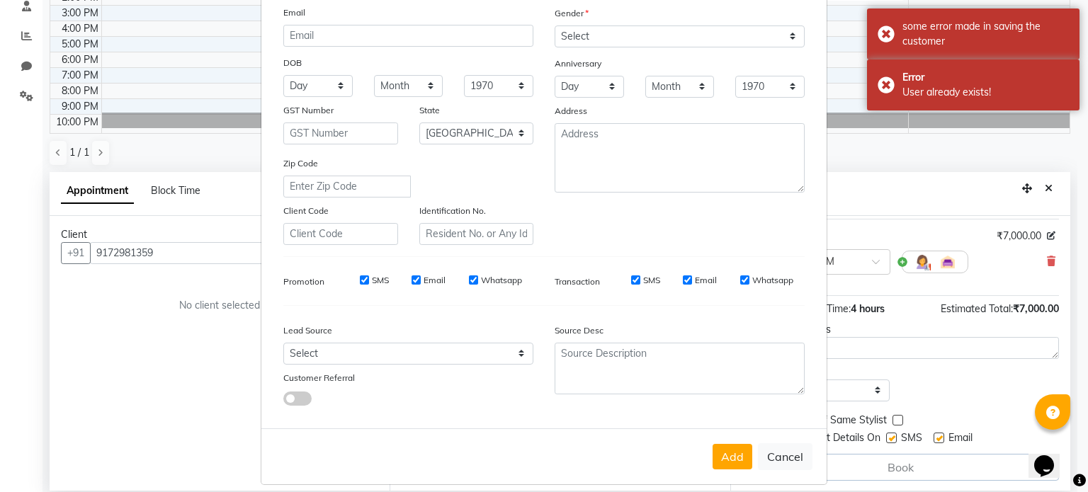
scroll to position [168, 0]
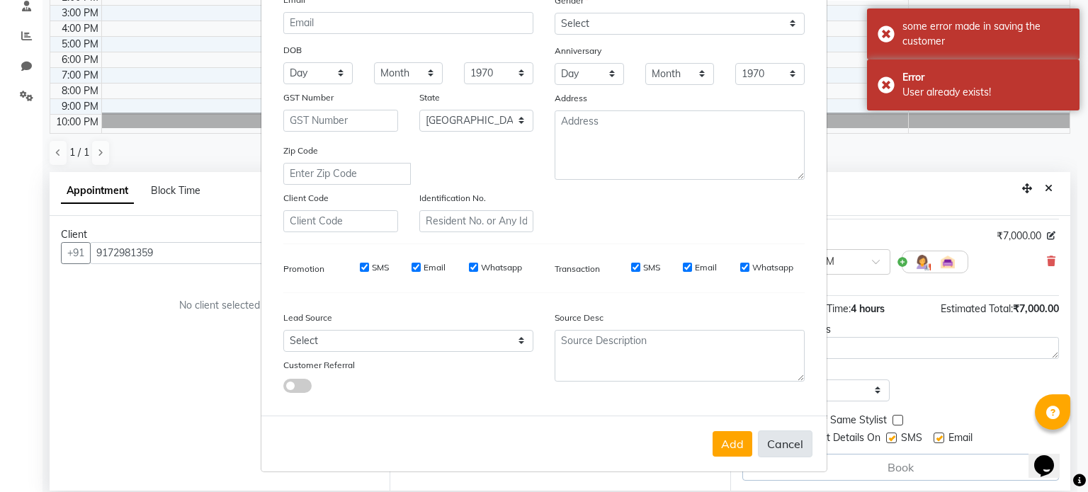
click at [763, 449] on button "Cancel" at bounding box center [785, 444] width 55 height 27
select select
select select "null"
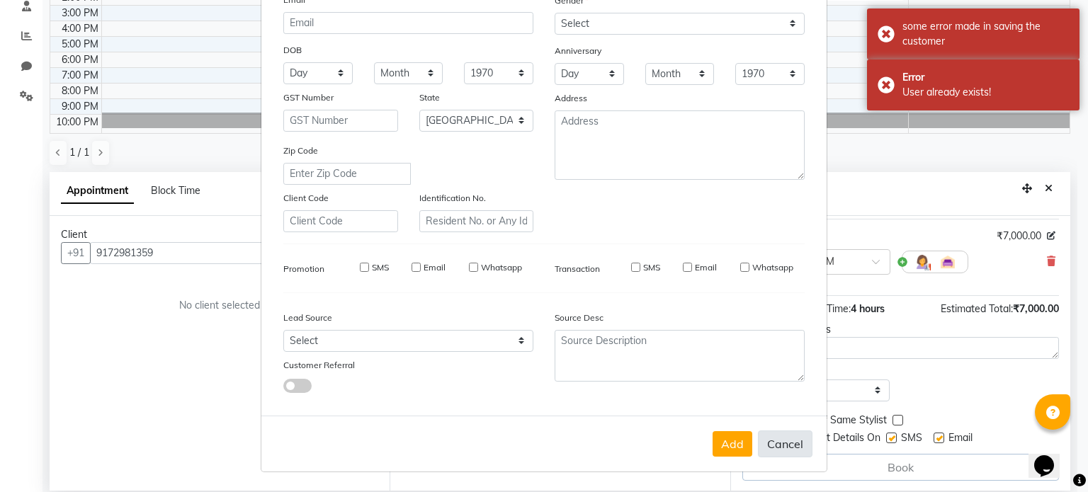
select select
checkbox input "false"
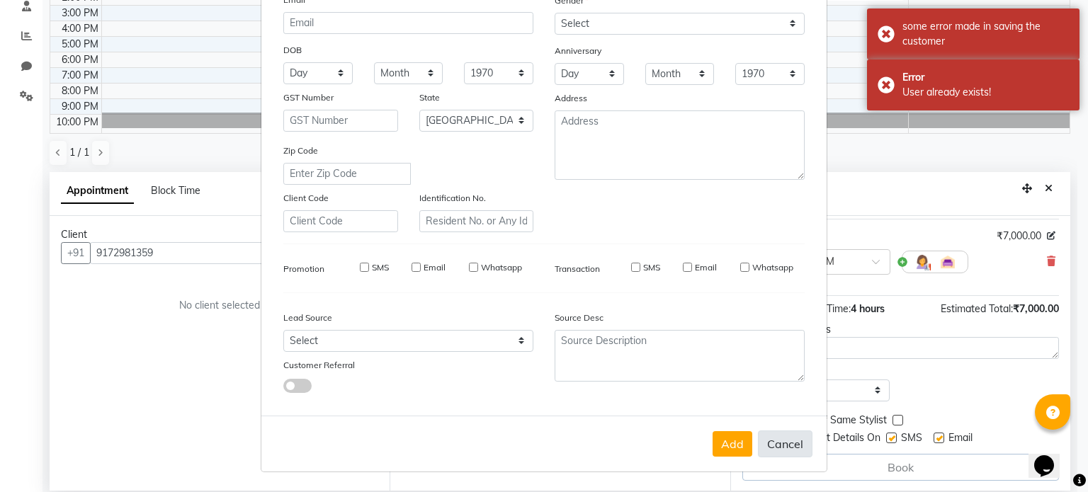
checkbox input "false"
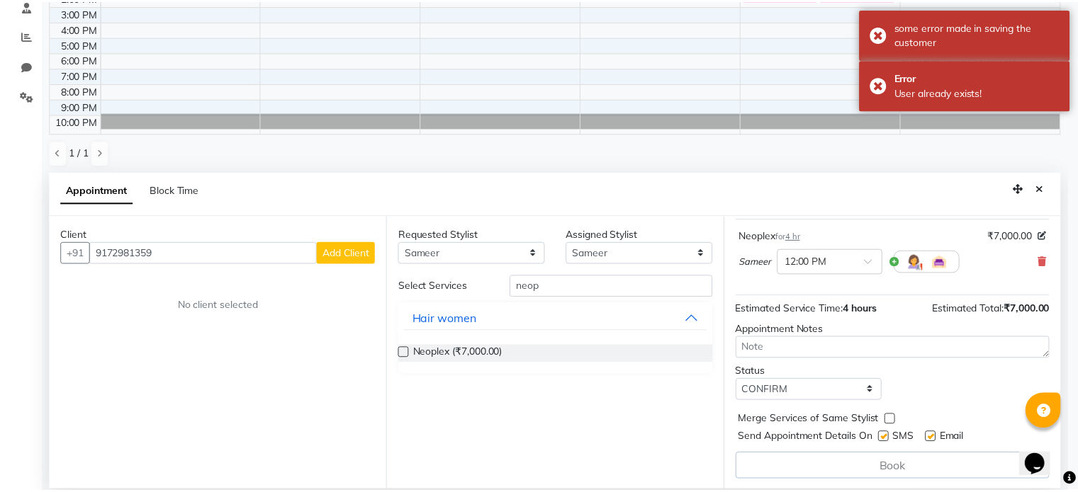
scroll to position [0, 0]
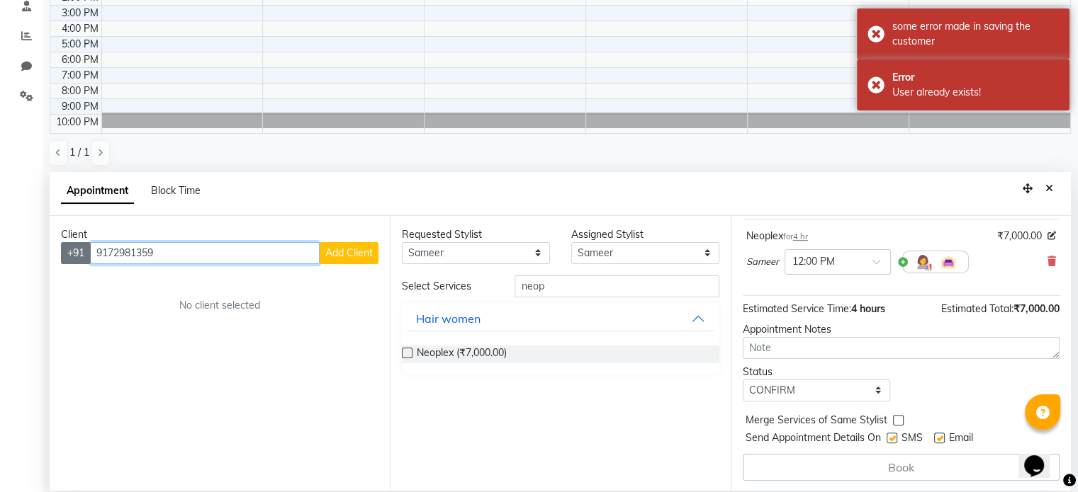
drag, startPoint x: 208, startPoint y: 252, endPoint x: 89, endPoint y: 249, distance: 118.4
click at [89, 249] on div "[PHONE_NUMBER] Add Client" at bounding box center [219, 253] width 317 height 22
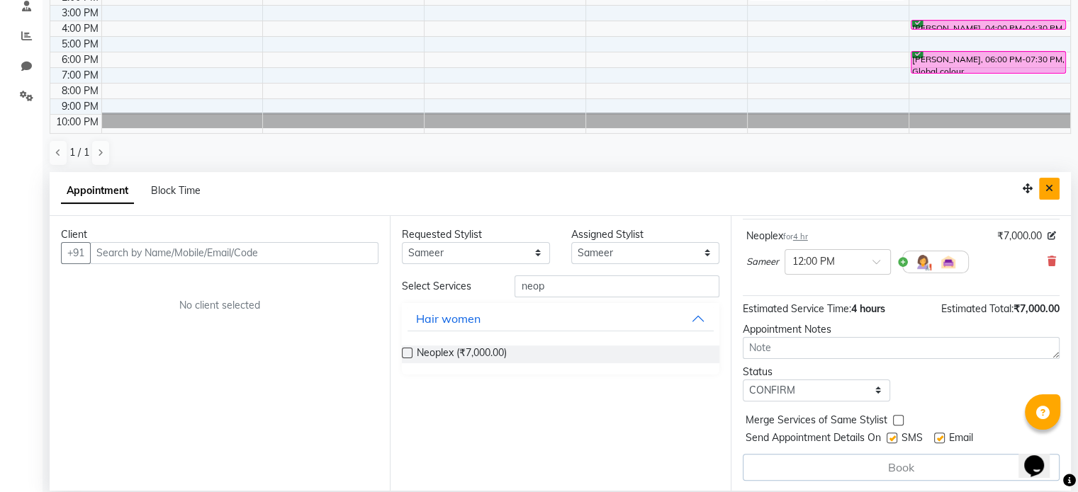
click at [1051, 184] on icon "Close" at bounding box center [1049, 189] width 8 height 10
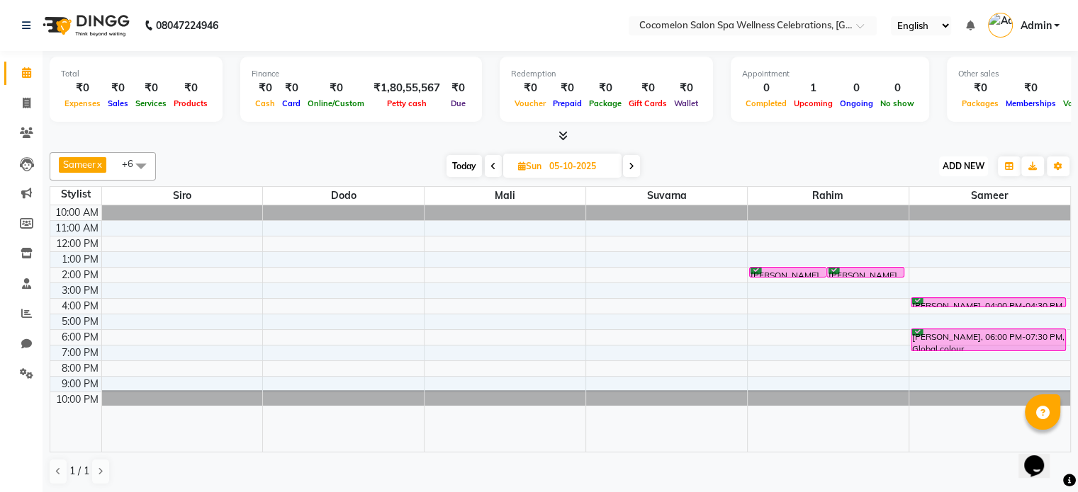
click at [966, 169] on span "ADD NEW" at bounding box center [963, 166] width 42 height 11
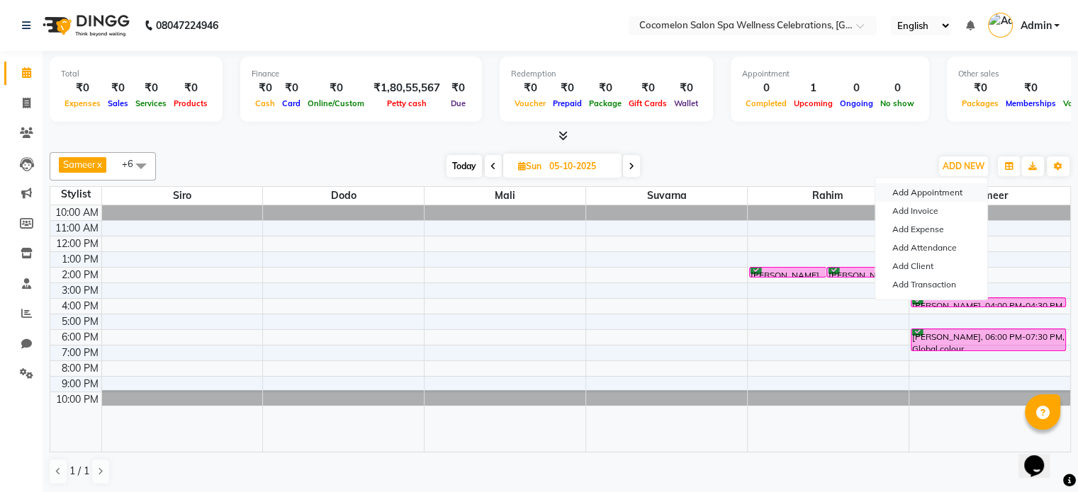
click at [913, 186] on button "Add Appointment" at bounding box center [931, 193] width 112 height 18
select select "tentative"
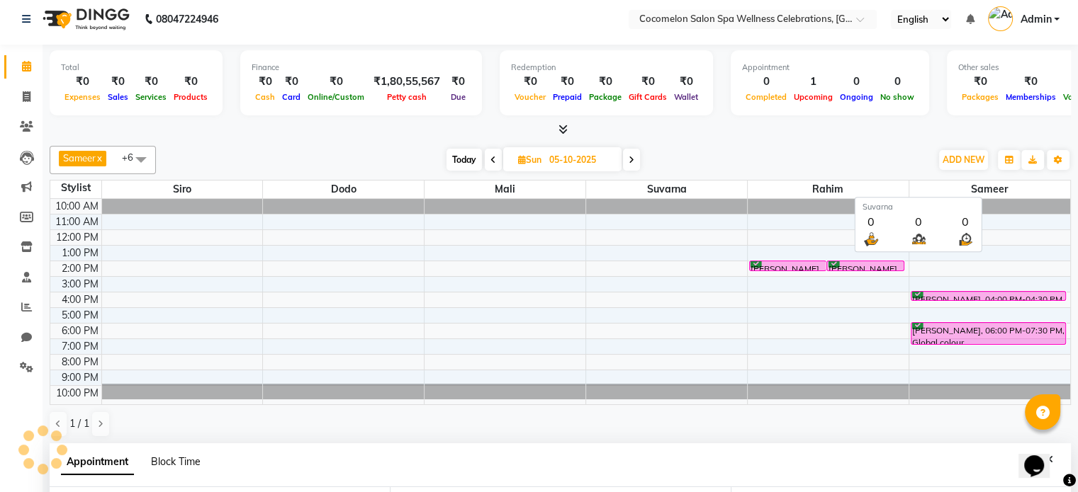
select select "660"
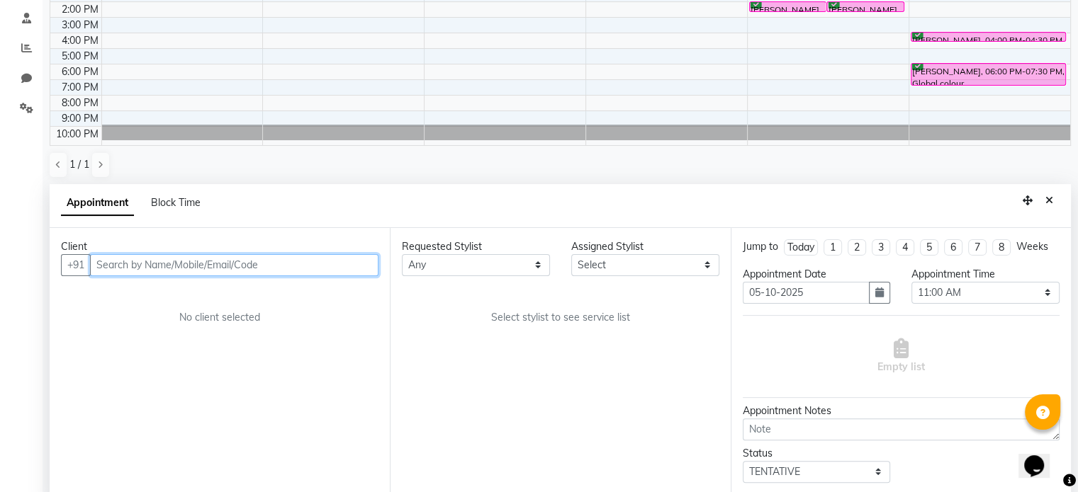
scroll to position [278, 0]
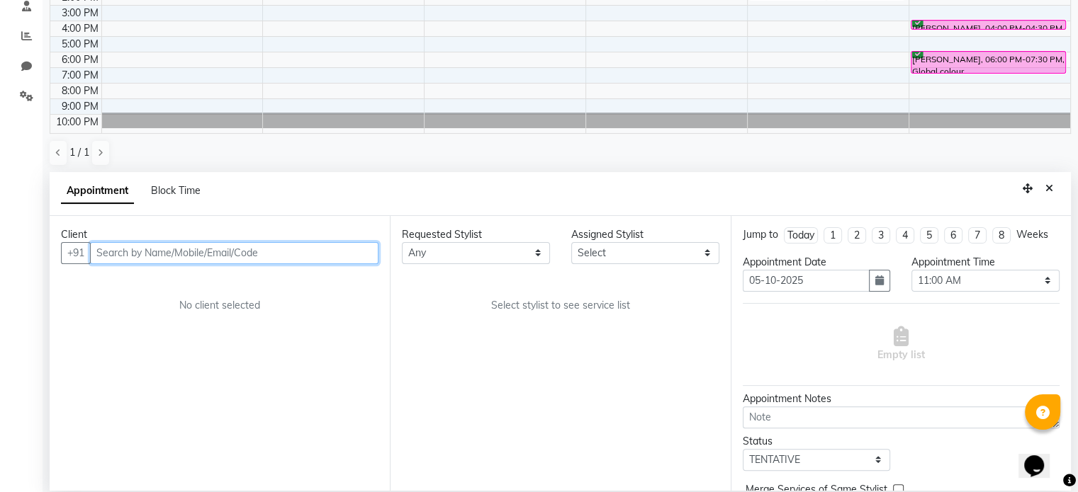
paste input "9172981359"
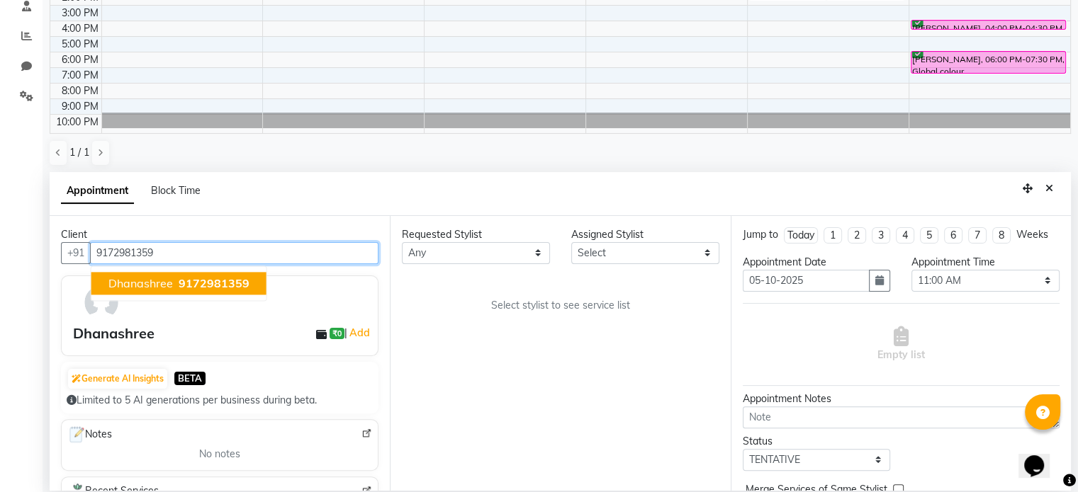
type input "9172981359"
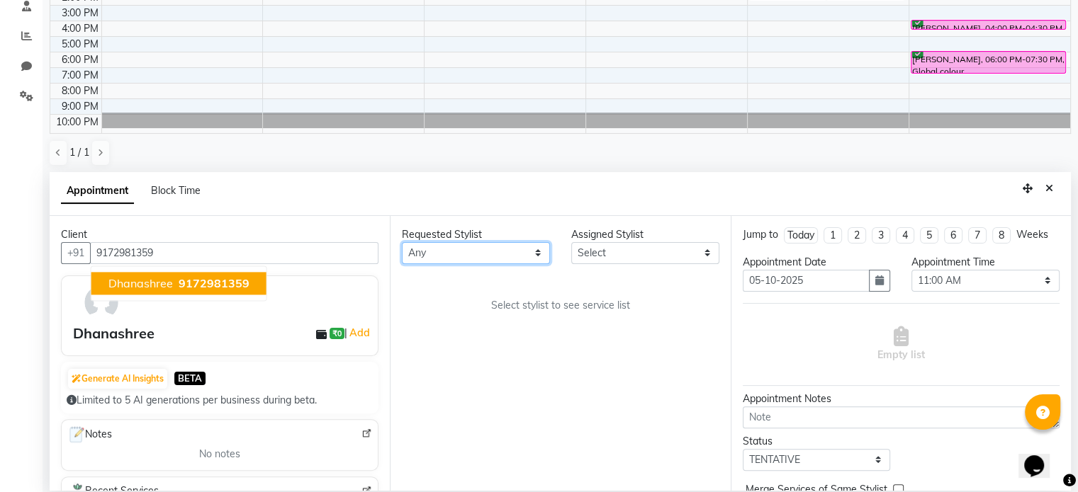
click at [462, 248] on select "Any [PERSON_NAME] Dodo Mali [PERSON_NAME] Siro [PERSON_NAME]" at bounding box center [476, 253] width 148 height 22
select select "59045"
click at [402, 242] on select "Any [PERSON_NAME] Dodo Mali [PERSON_NAME] Siro [PERSON_NAME]" at bounding box center [476, 253] width 148 height 22
select select "59045"
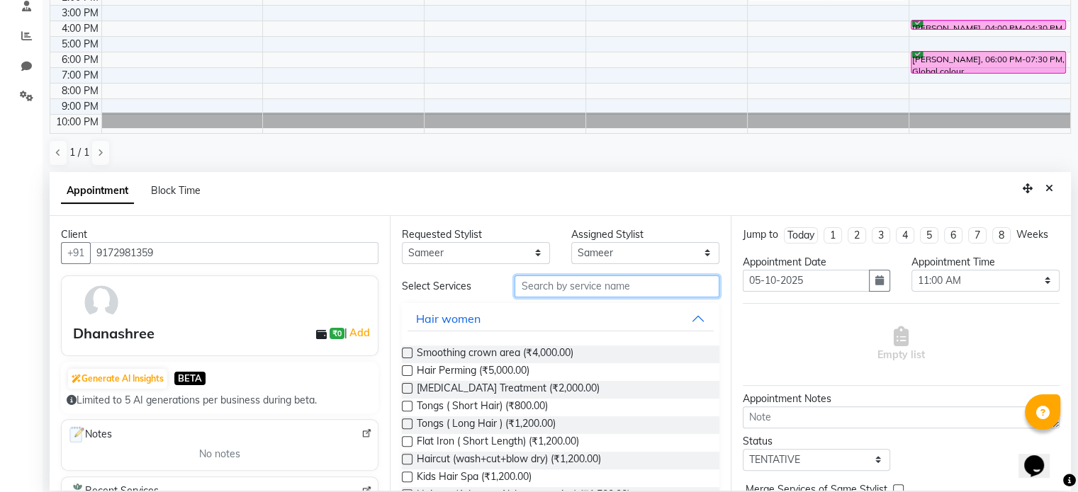
click at [536, 288] on input "text" at bounding box center [616, 287] width 204 height 22
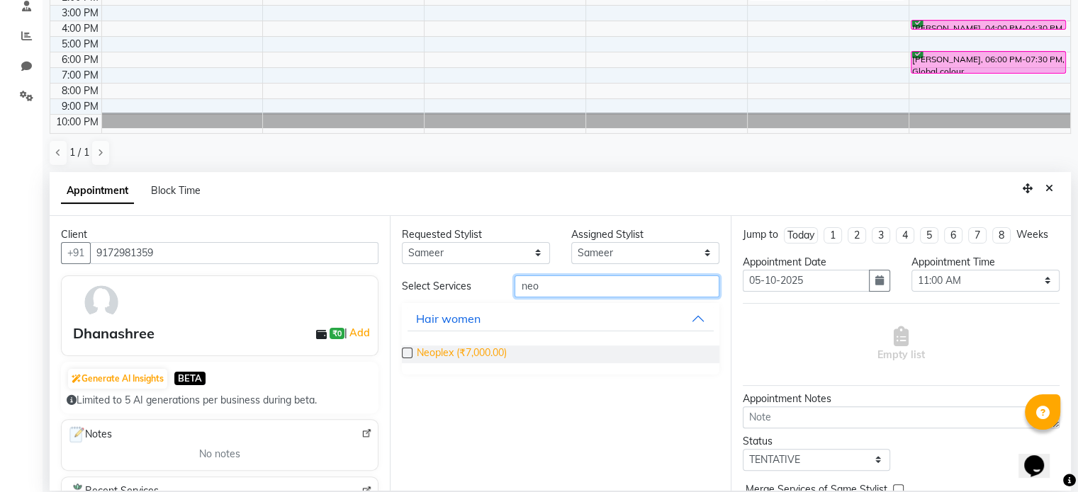
type input "neo"
drag, startPoint x: 470, startPoint y: 352, endPoint x: 477, endPoint y: 349, distance: 7.3
click at [469, 352] on span "Neoplex (₹7,000.00)" at bounding box center [462, 355] width 90 height 18
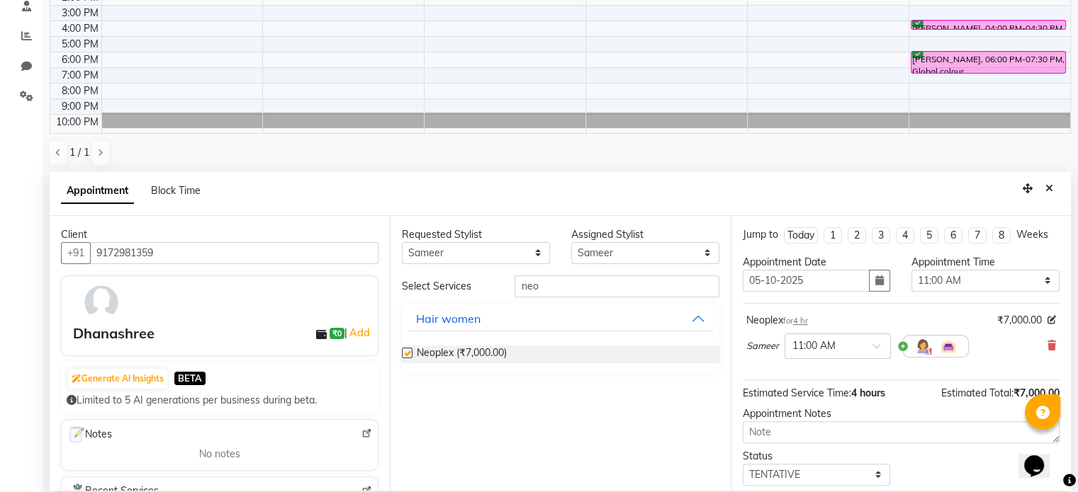
checkbox input "false"
drag, startPoint x: 930, startPoint y: 279, endPoint x: 931, endPoint y: 269, distance: 9.9
click at [930, 279] on select "Select 11:00 AM 11:15 AM 11:30 AM 11:45 AM 12:00 PM 12:15 PM 12:30 PM 12:45 PM …" at bounding box center [985, 281] width 148 height 22
select select "720"
click at [911, 270] on select "Select 11:00 AM 11:15 AM 11:30 AM 11:45 AM 12:00 PM 12:15 PM 12:30 PM 12:45 PM …" at bounding box center [985, 281] width 148 height 22
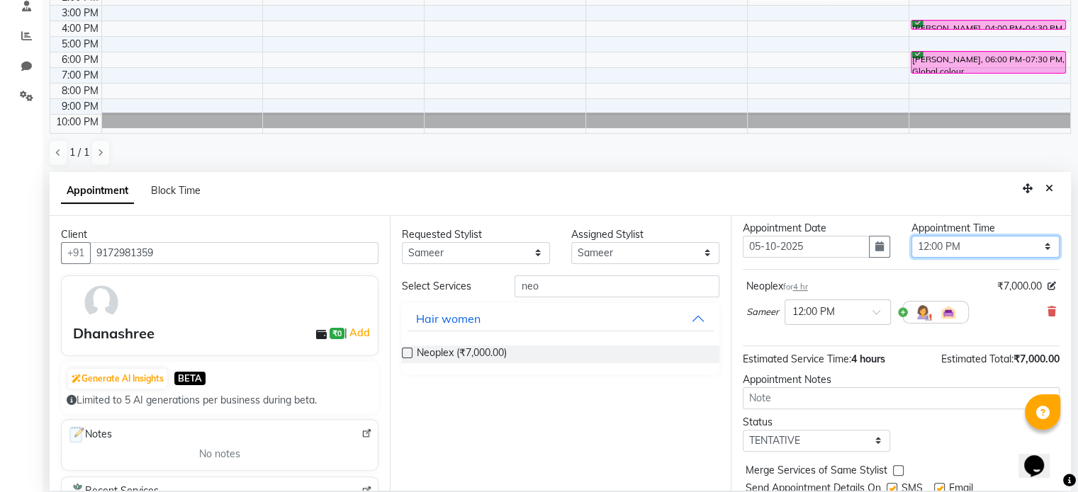
scroll to position [83, 0]
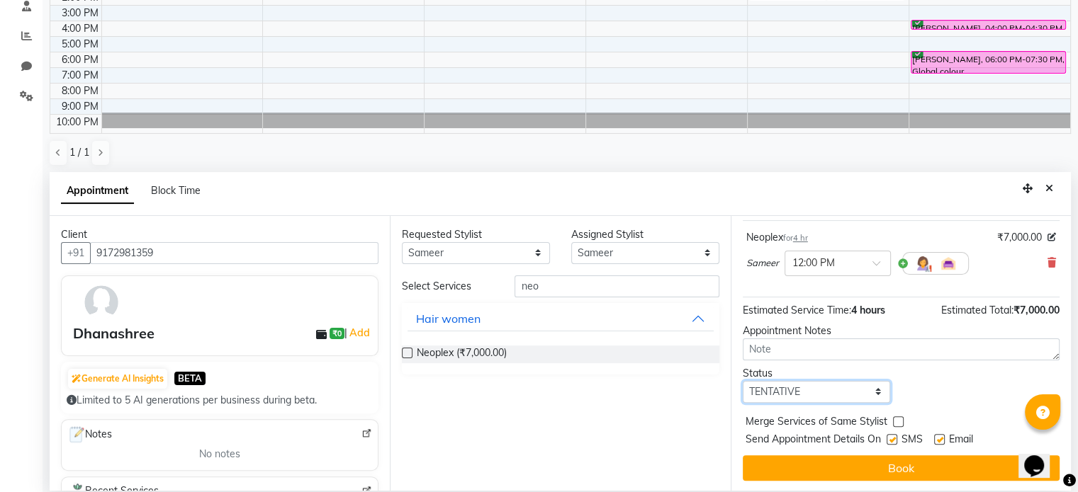
click at [823, 391] on select "Select TENTATIVE CONFIRM UPCOMING" at bounding box center [817, 392] width 148 height 22
select select "confirm booking"
click at [743, 381] on select "Select TENTATIVE CONFIRM UPCOMING" at bounding box center [817, 392] width 148 height 22
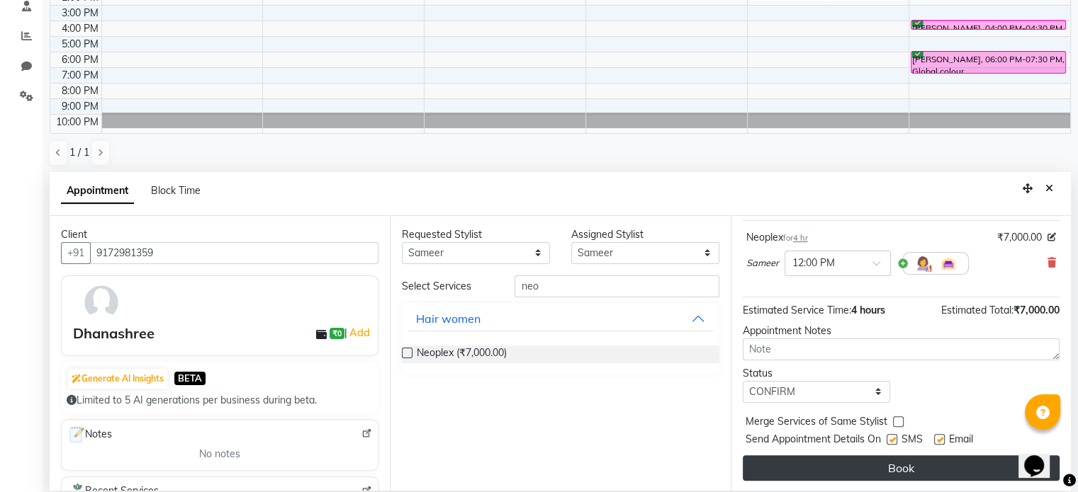
click at [906, 473] on button "Book" at bounding box center [901, 469] width 317 height 26
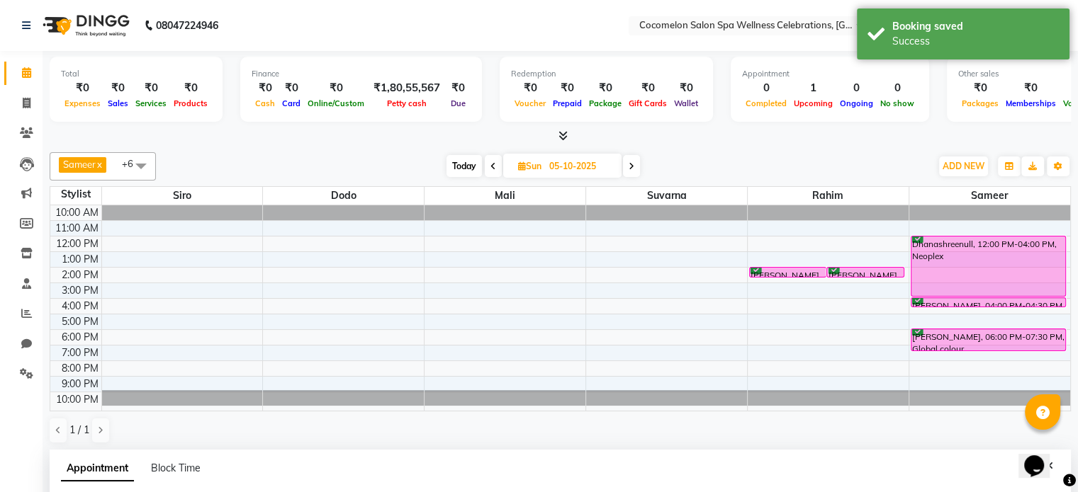
scroll to position [142, 0]
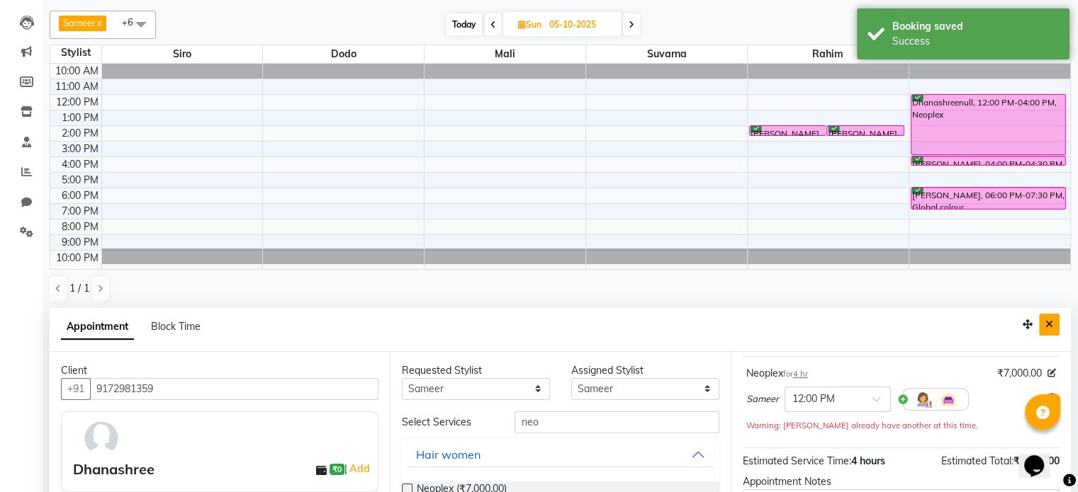
click at [1049, 324] on icon "Close" at bounding box center [1049, 325] width 8 height 10
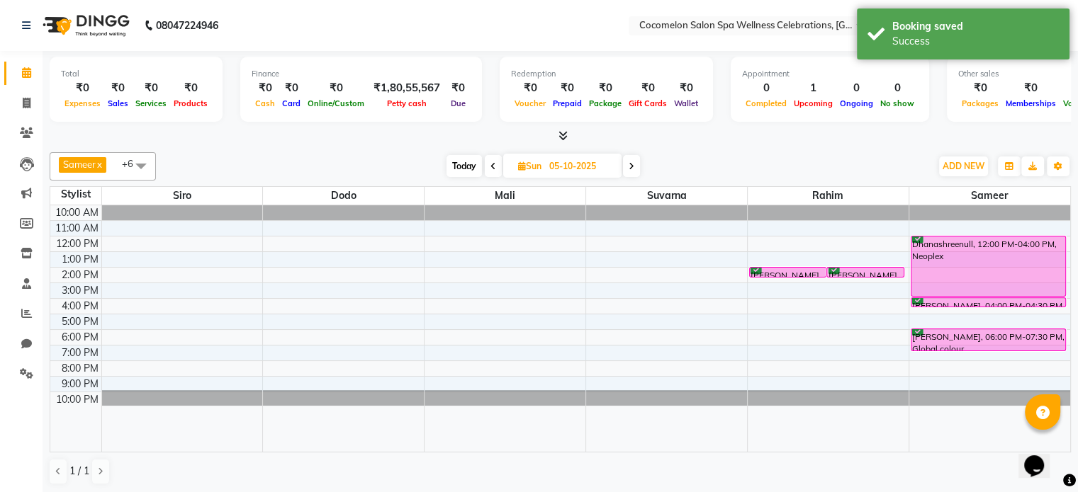
scroll to position [0, 0]
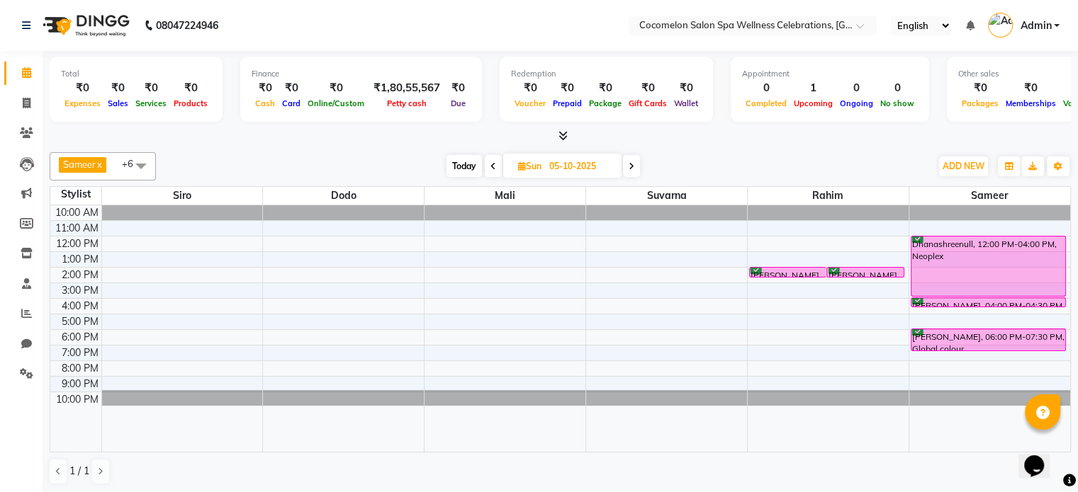
click at [496, 164] on span at bounding box center [493, 166] width 17 height 22
type input "04-10-2025"
